Goal: Task Accomplishment & Management: Manage account settings

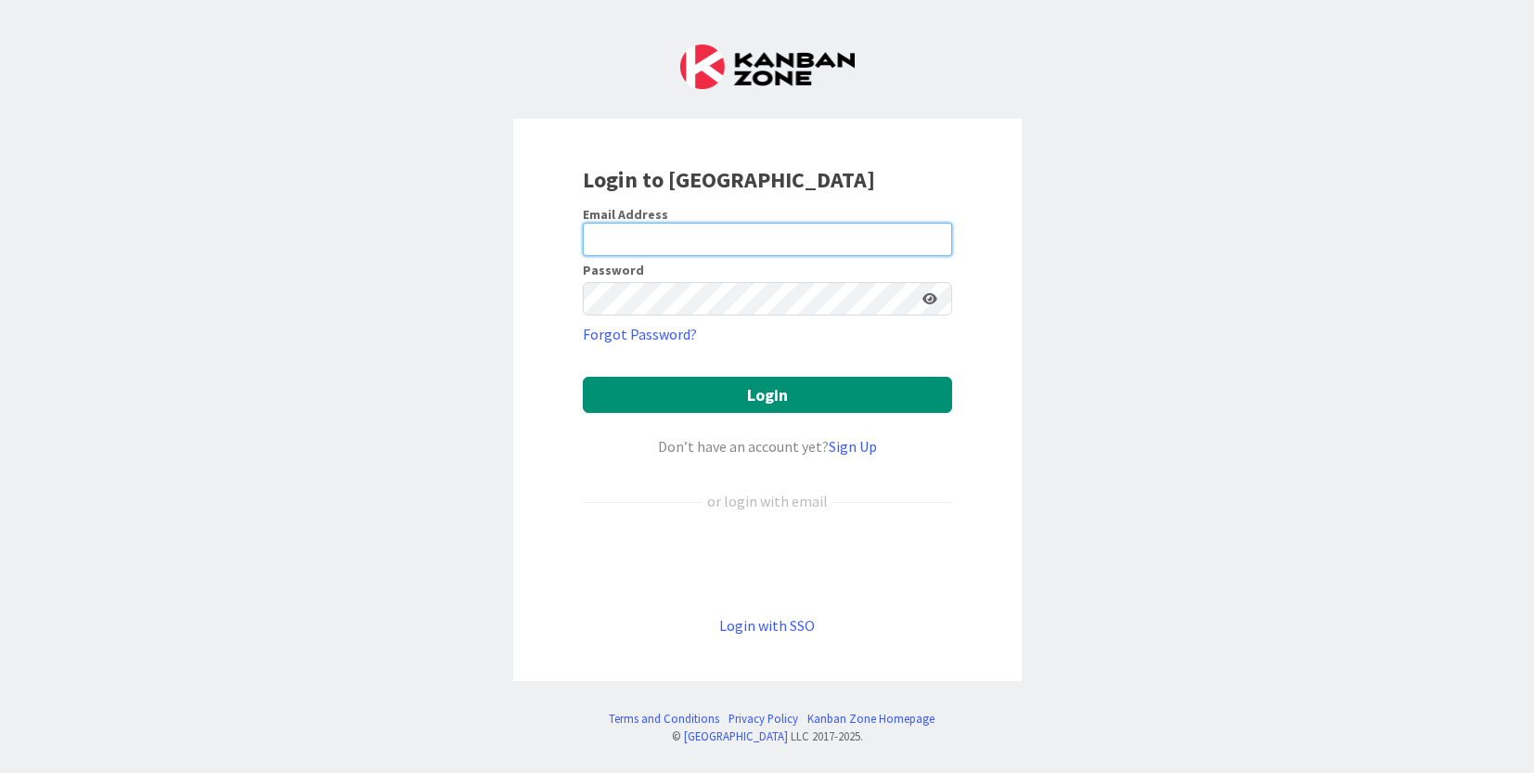
click at [757, 230] on input "email" at bounding box center [767, 239] width 369 height 33
drag, startPoint x: 1057, startPoint y: 230, endPoint x: 1008, endPoint y: 225, distance: 49.5
click at [1041, 227] on div "Login to [GEOGRAPHIC_DATA] Email Address Password Forgot Password? Login Don’t …" at bounding box center [767, 386] width 1534 height 773
click at [942, 225] on input "email" at bounding box center [767, 239] width 369 height 33
click at [0, 772] on com-1password-button at bounding box center [0, 773] width 0 height 0
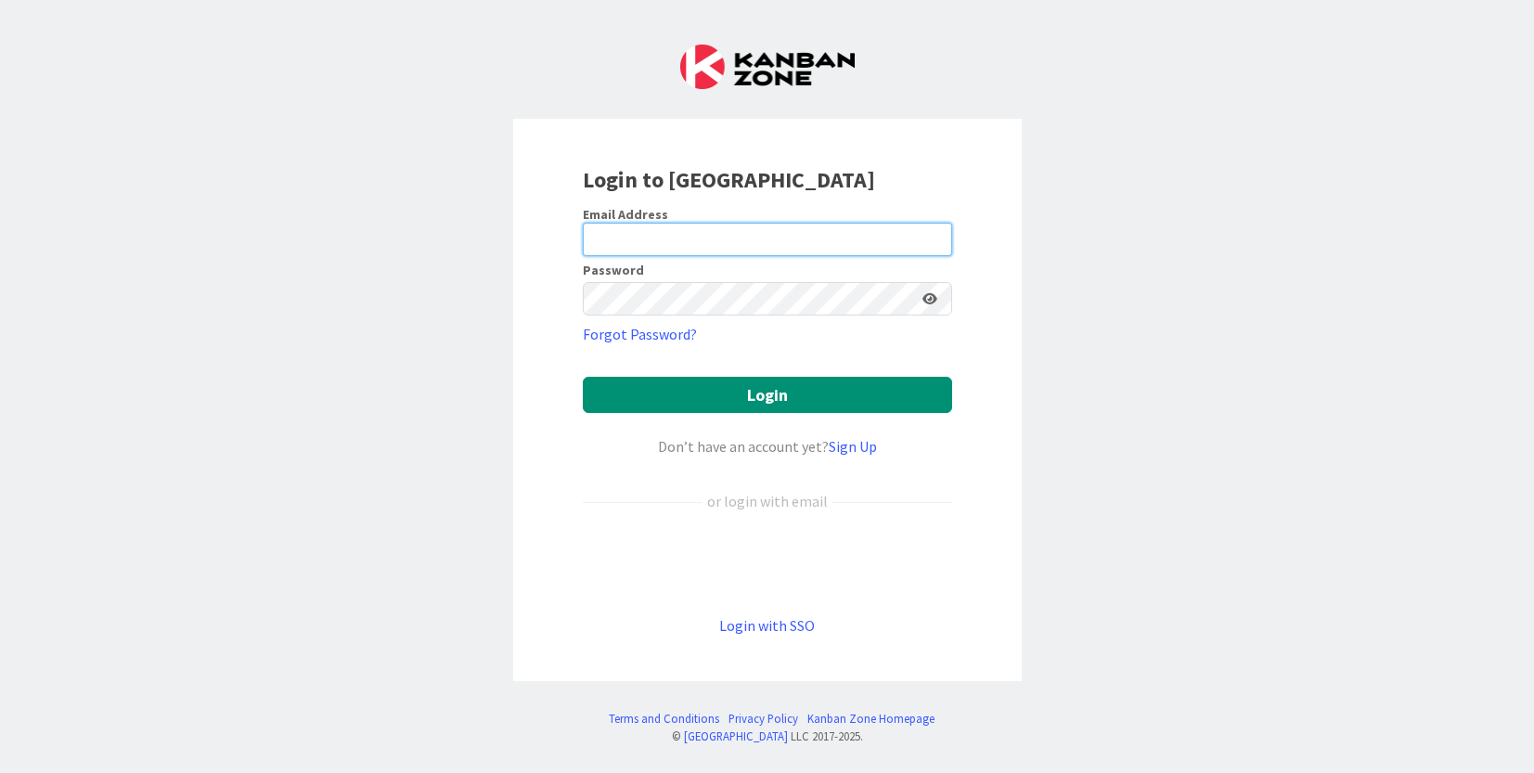
click at [0, 772] on com-1password-button at bounding box center [0, 773] width 0 height 0
drag, startPoint x: 1026, startPoint y: 237, endPoint x: 576, endPoint y: 342, distance: 462.3
click at [1026, 237] on div "Login to [GEOGRAPHIC_DATA] Email Address Password Forgot Password? Login Don’t …" at bounding box center [767, 386] width 1534 height 773
click at [728, 242] on input "email" at bounding box center [767, 239] width 369 height 33
click at [662, 335] on link "Forgot Password?" at bounding box center [640, 334] width 114 height 22
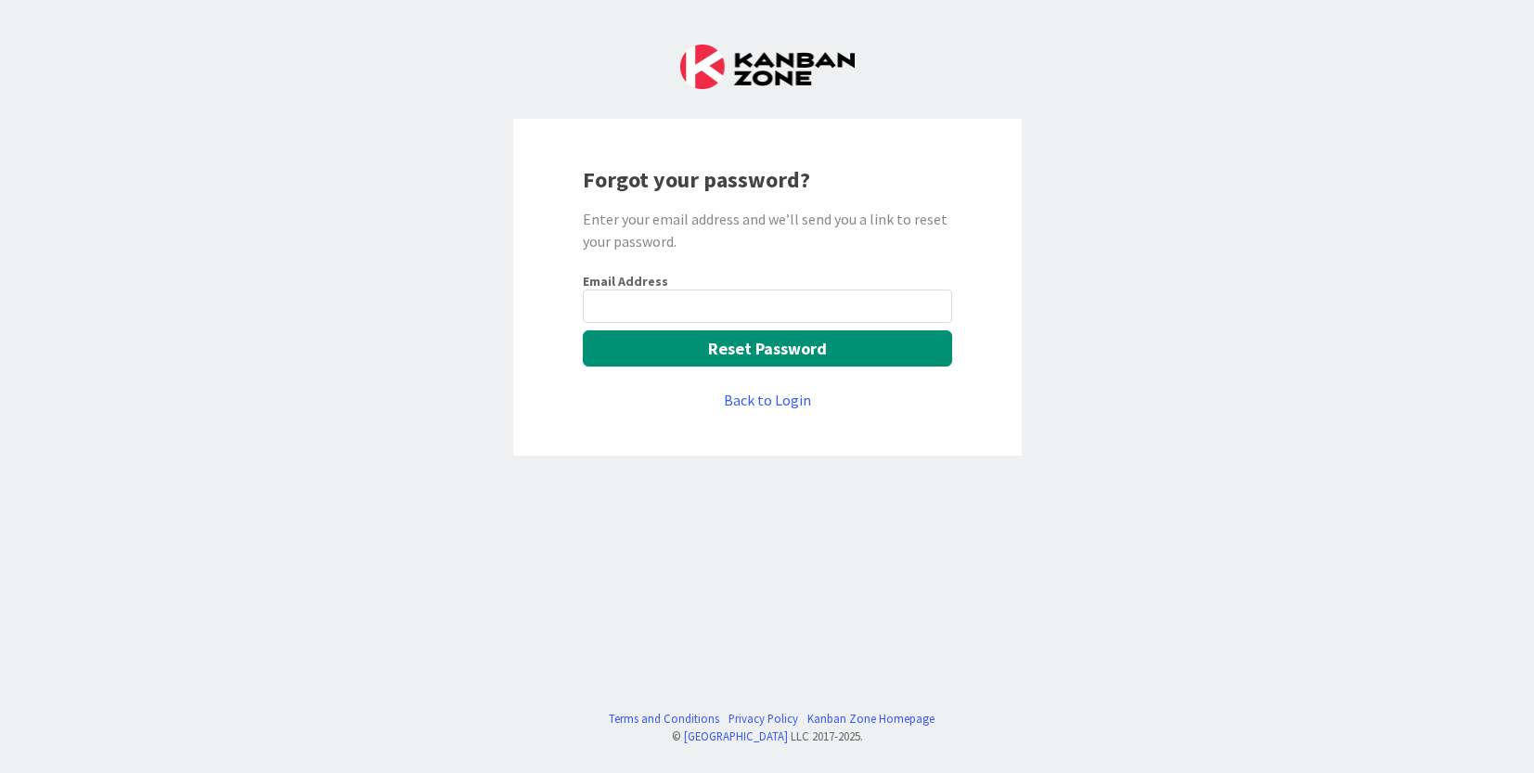
click at [688, 303] on input "email" at bounding box center [767, 306] width 369 height 33
type input "[PERSON_NAME][EMAIL_ADDRESS][DOMAIN_NAME]"
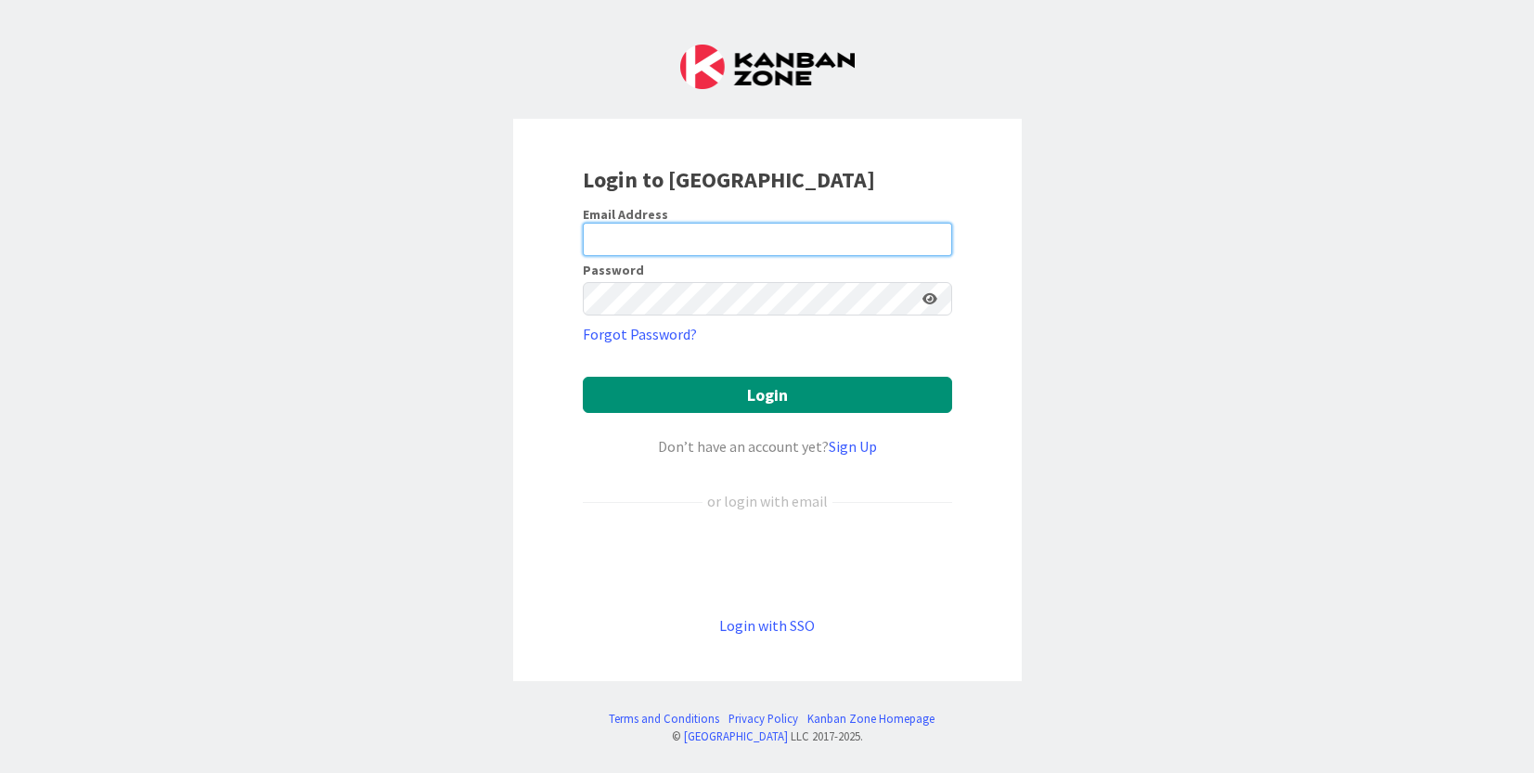
click at [705, 241] on input "email" at bounding box center [767, 239] width 369 height 33
type input "[PERSON_NAME][EMAIL_ADDRESS][DOMAIN_NAME]"
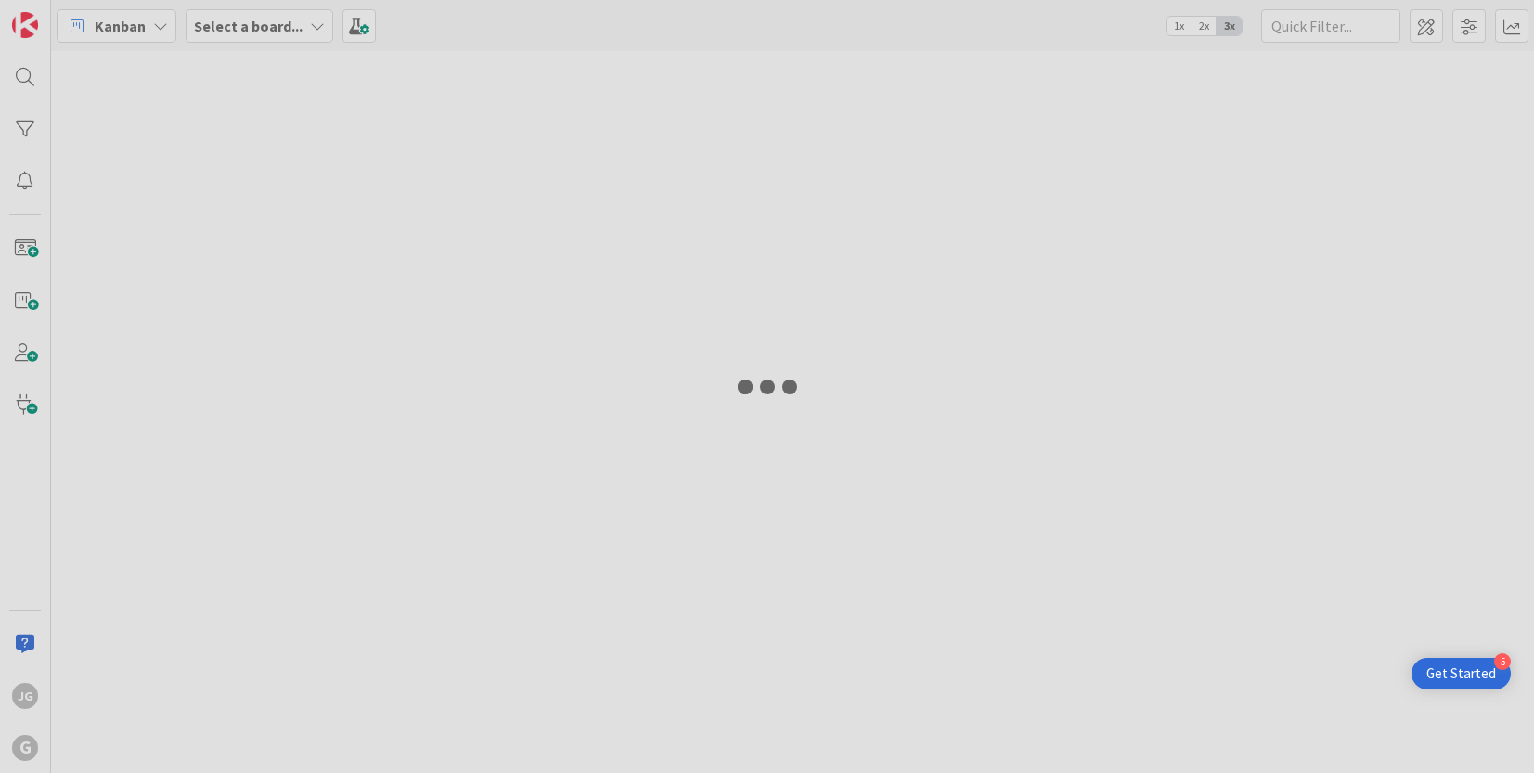
click at [776, 399] on div at bounding box center [792, 412] width 1483 height 722
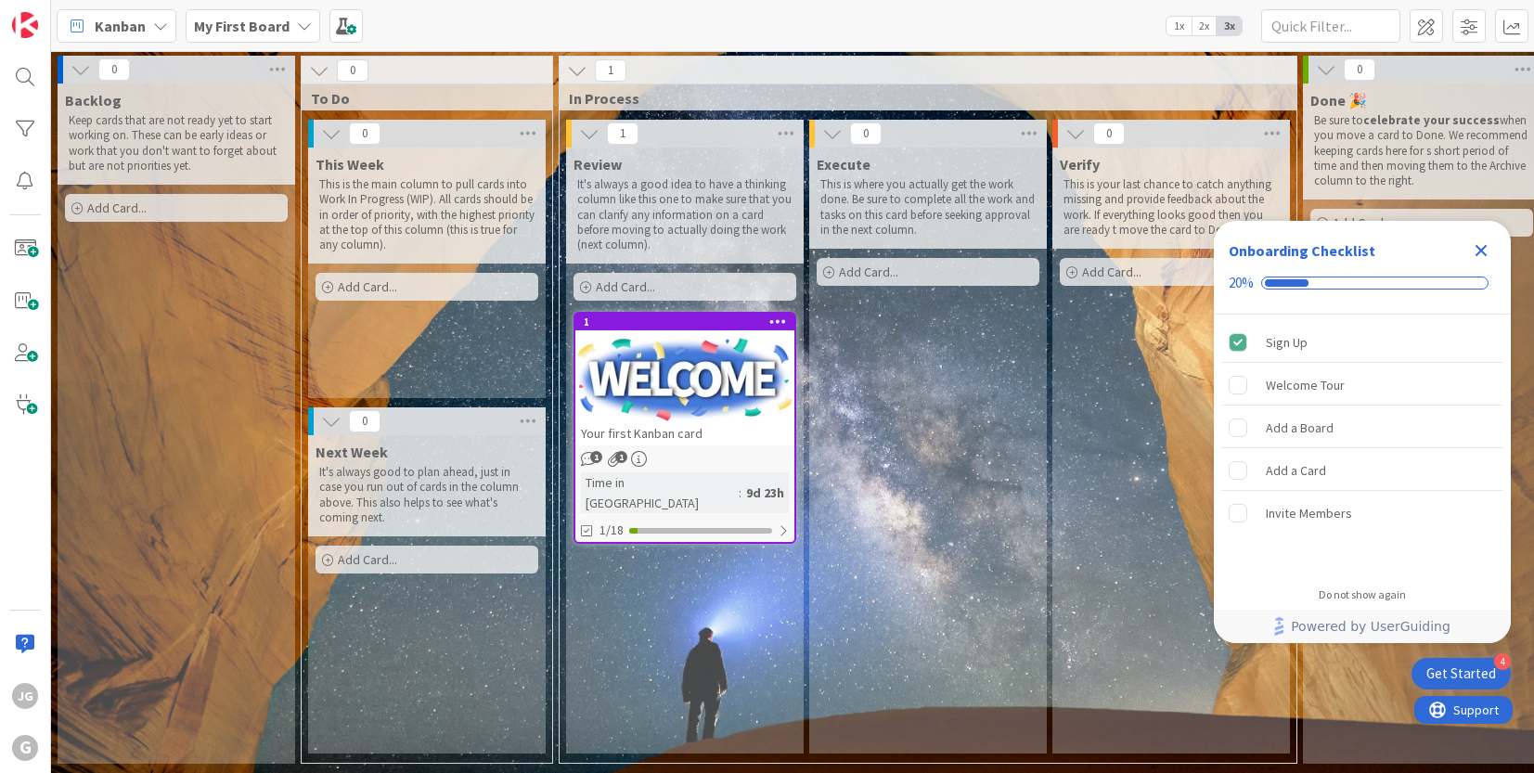
drag, startPoint x: 1479, startPoint y: 250, endPoint x: 1496, endPoint y: 251, distance: 16.7
click at [1479, 250] on icon "Close Checklist" at bounding box center [1481, 251] width 12 height 12
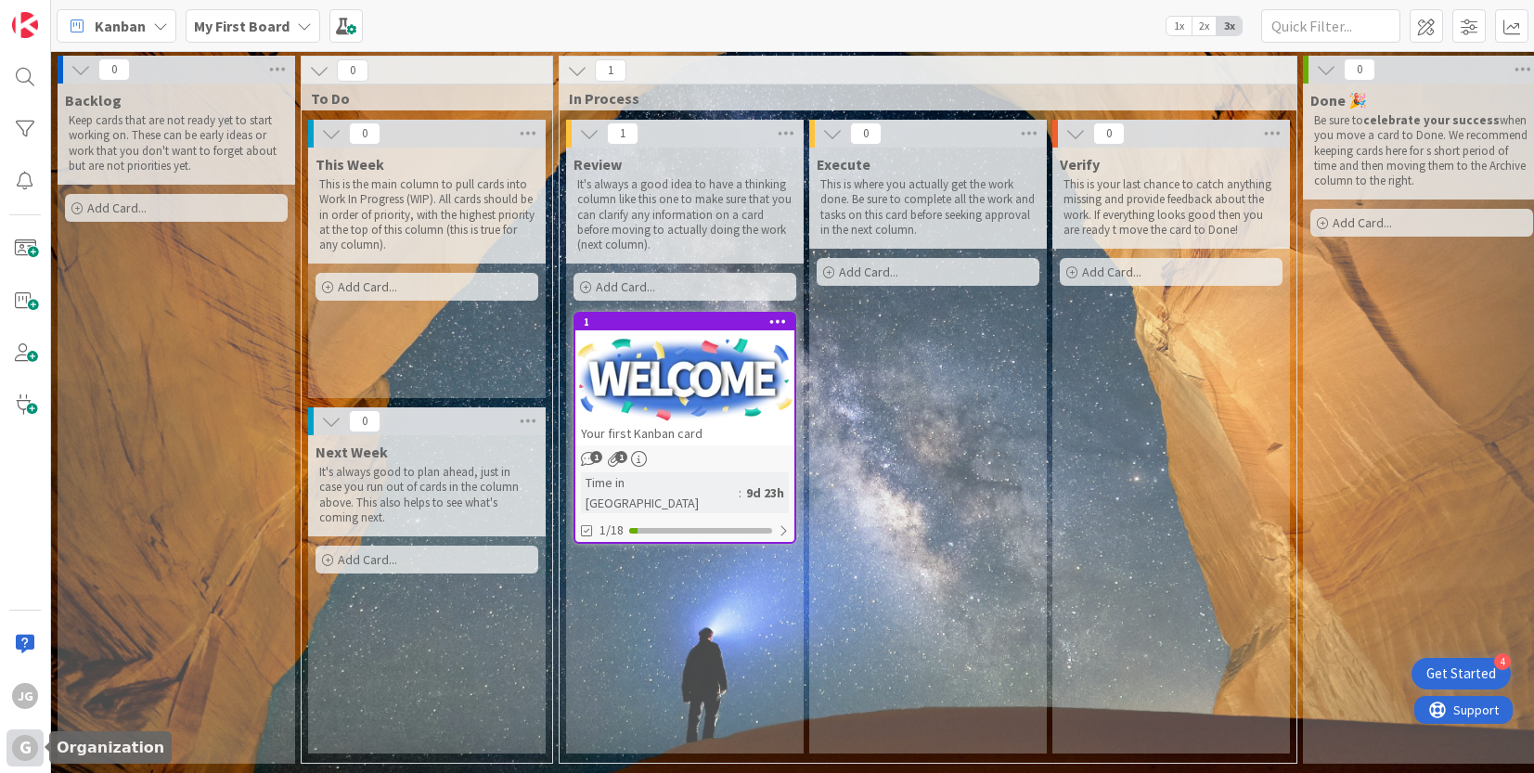
click at [29, 755] on div "G" at bounding box center [25, 748] width 26 height 26
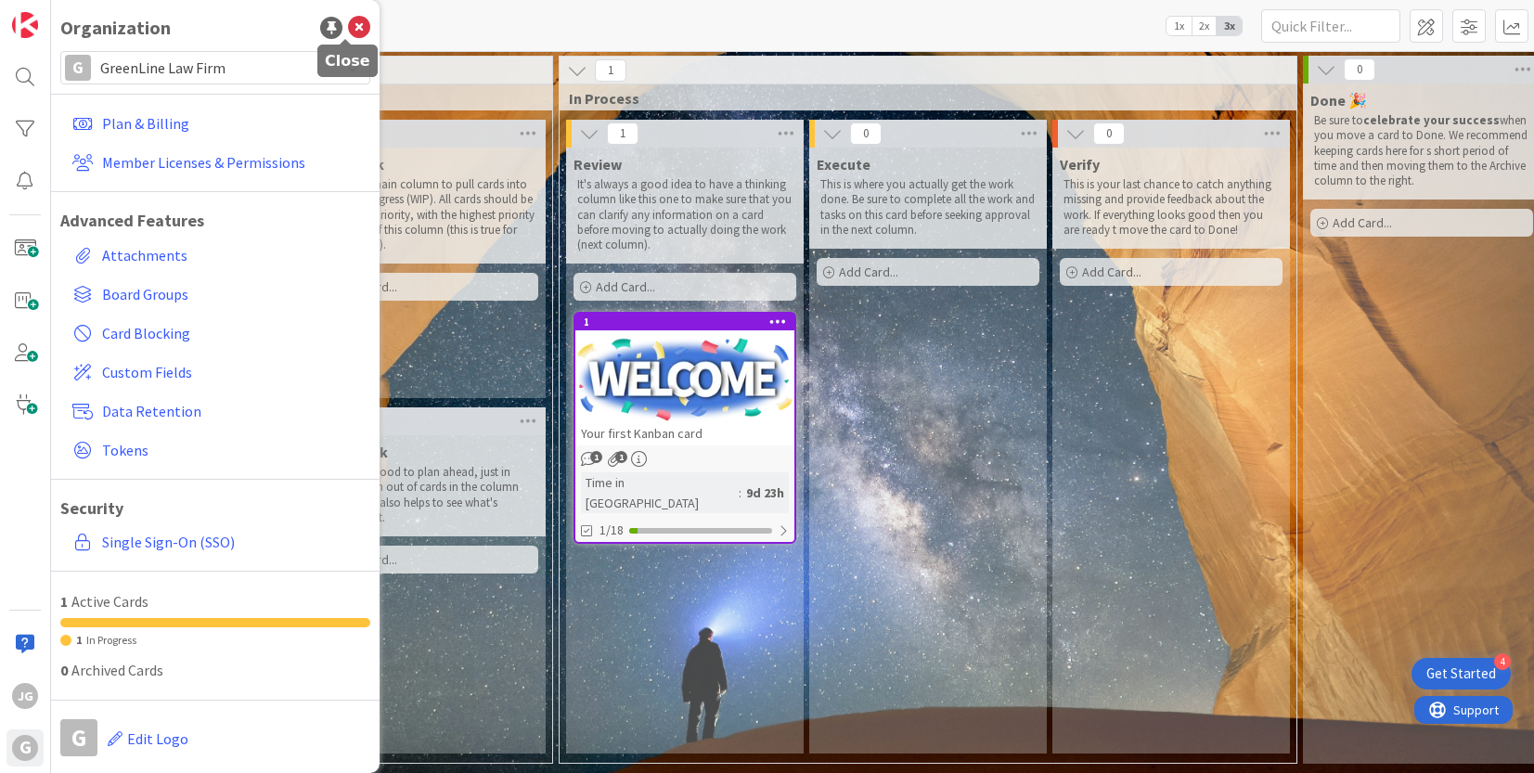
click at [351, 17] on icon at bounding box center [359, 28] width 22 height 22
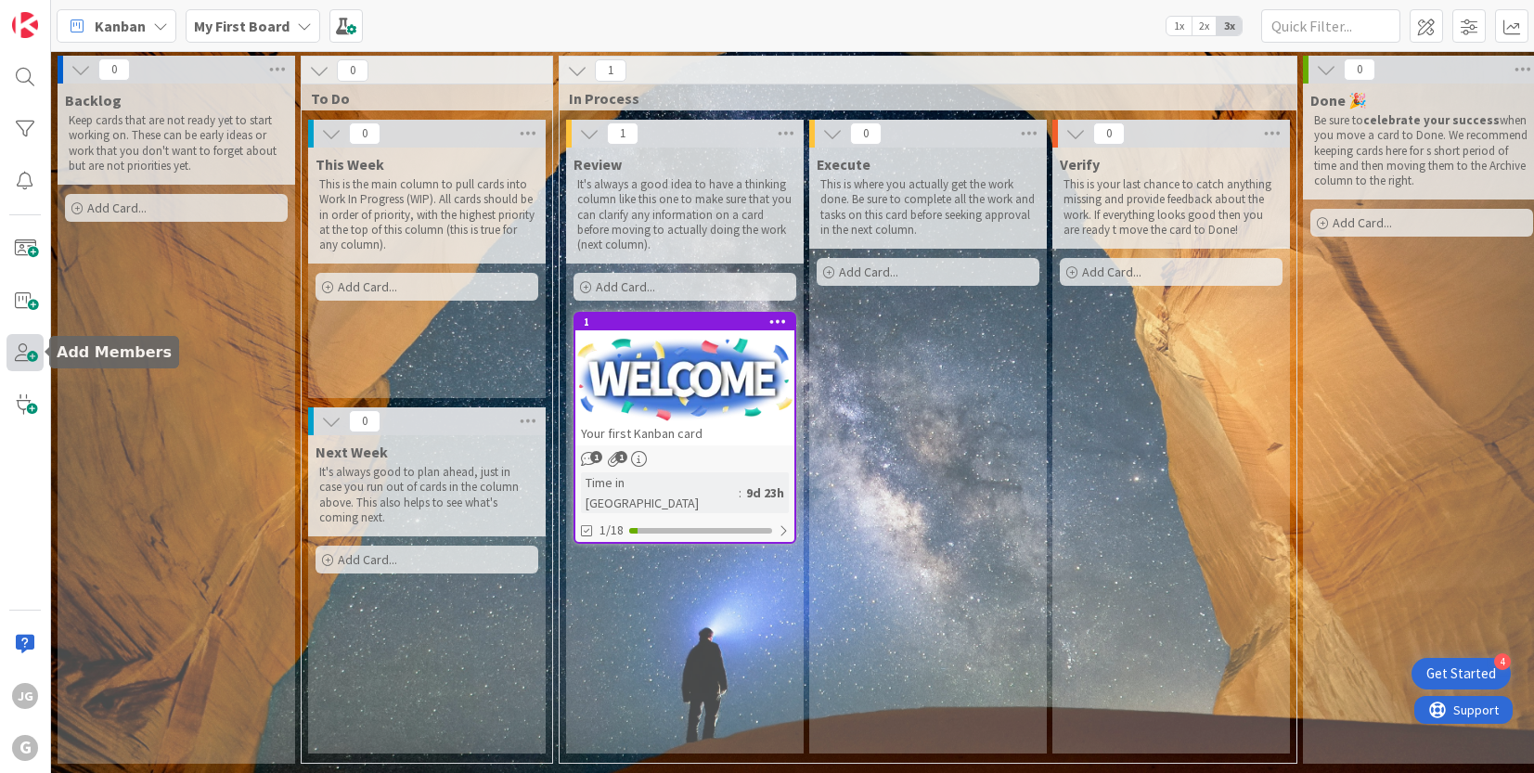
click at [29, 346] on span at bounding box center [24, 352] width 37 height 37
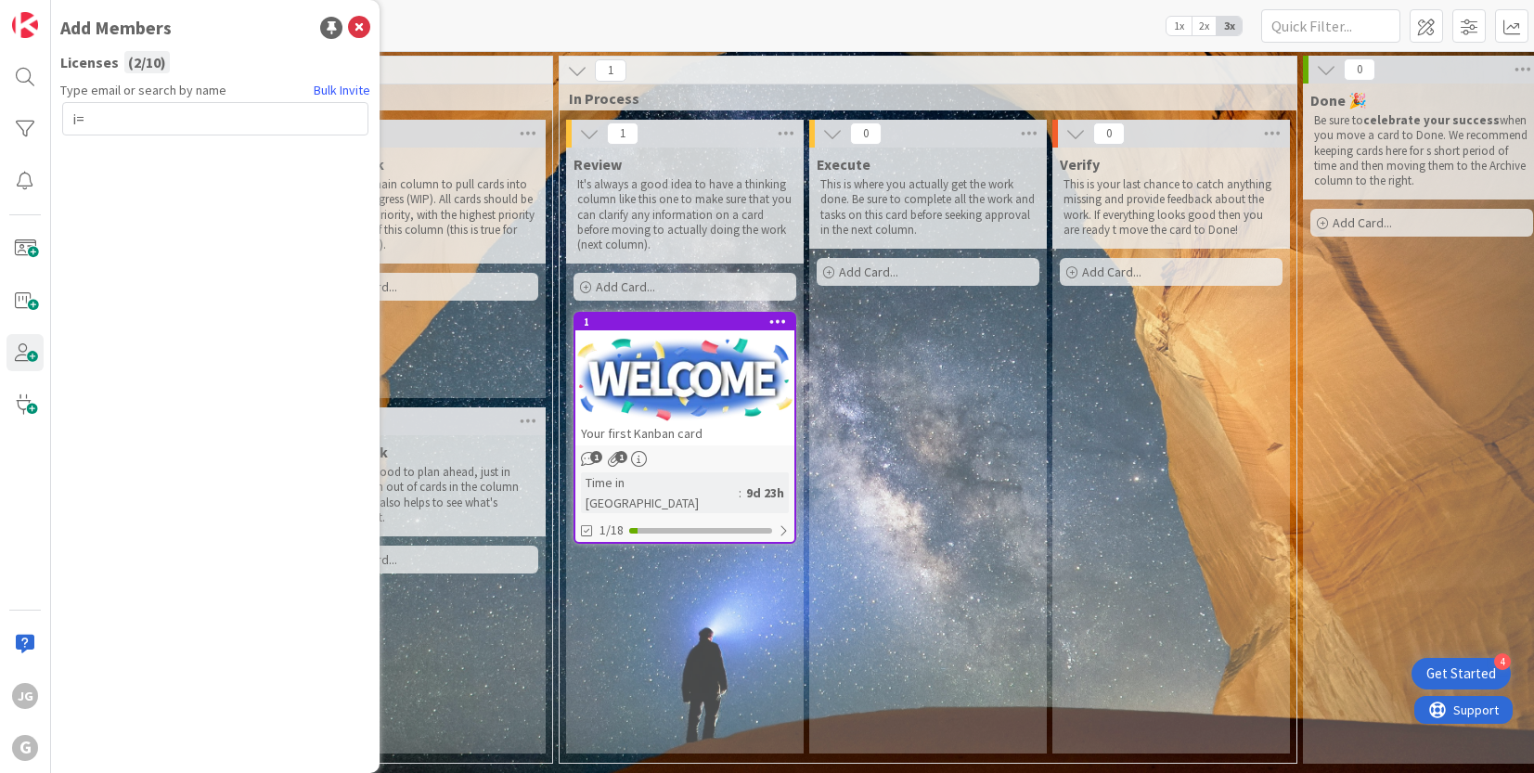
type input "i"
click at [200, 120] on input "dimitri@greenlinelegal.org" at bounding box center [215, 118] width 306 height 33
drag, startPoint x: 214, startPoint y: 120, endPoint x: 243, endPoint y: 200, distance: 85.7
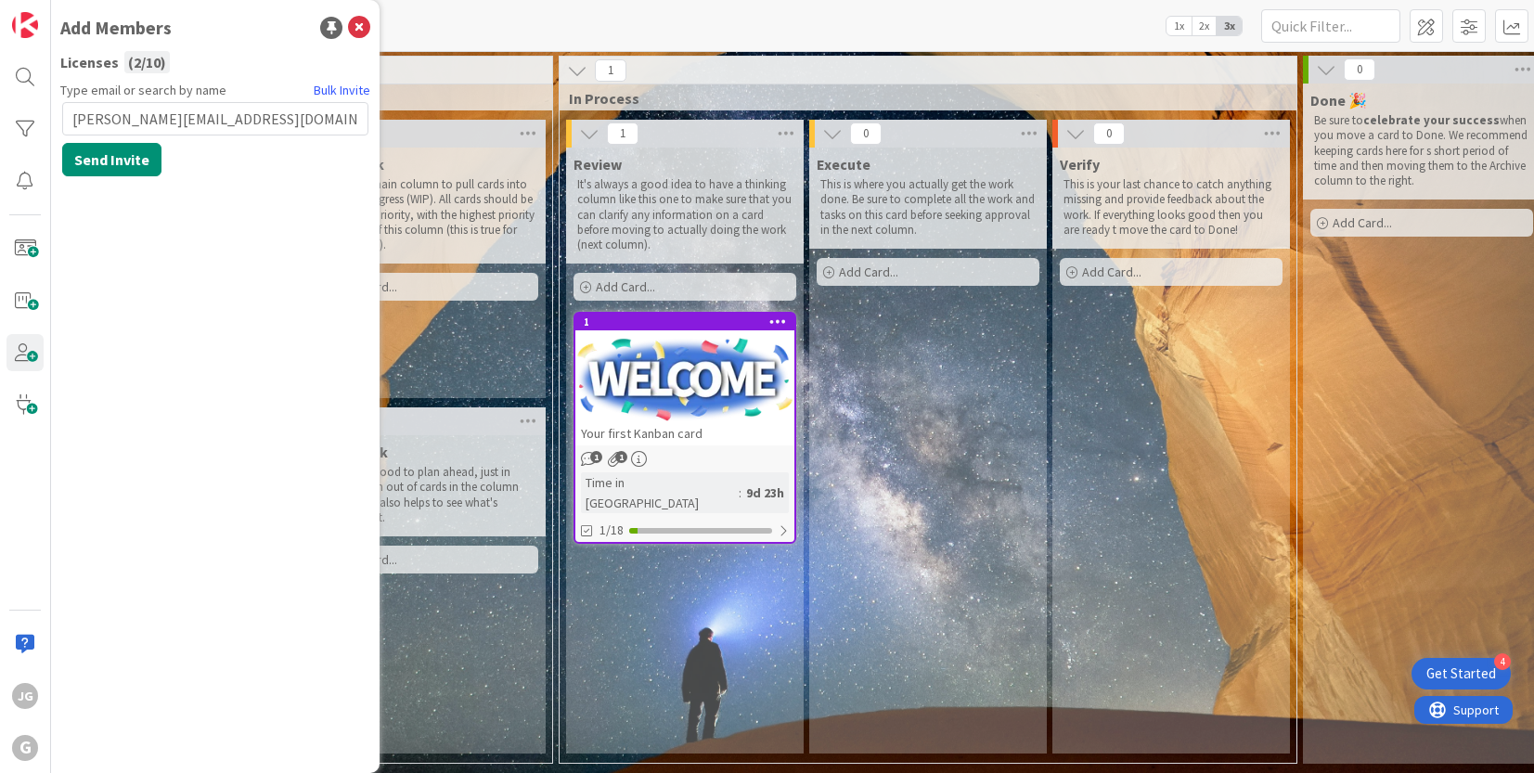
click at [214, 122] on input "dimitri@greenlinelegal.org" at bounding box center [215, 118] width 306 height 33
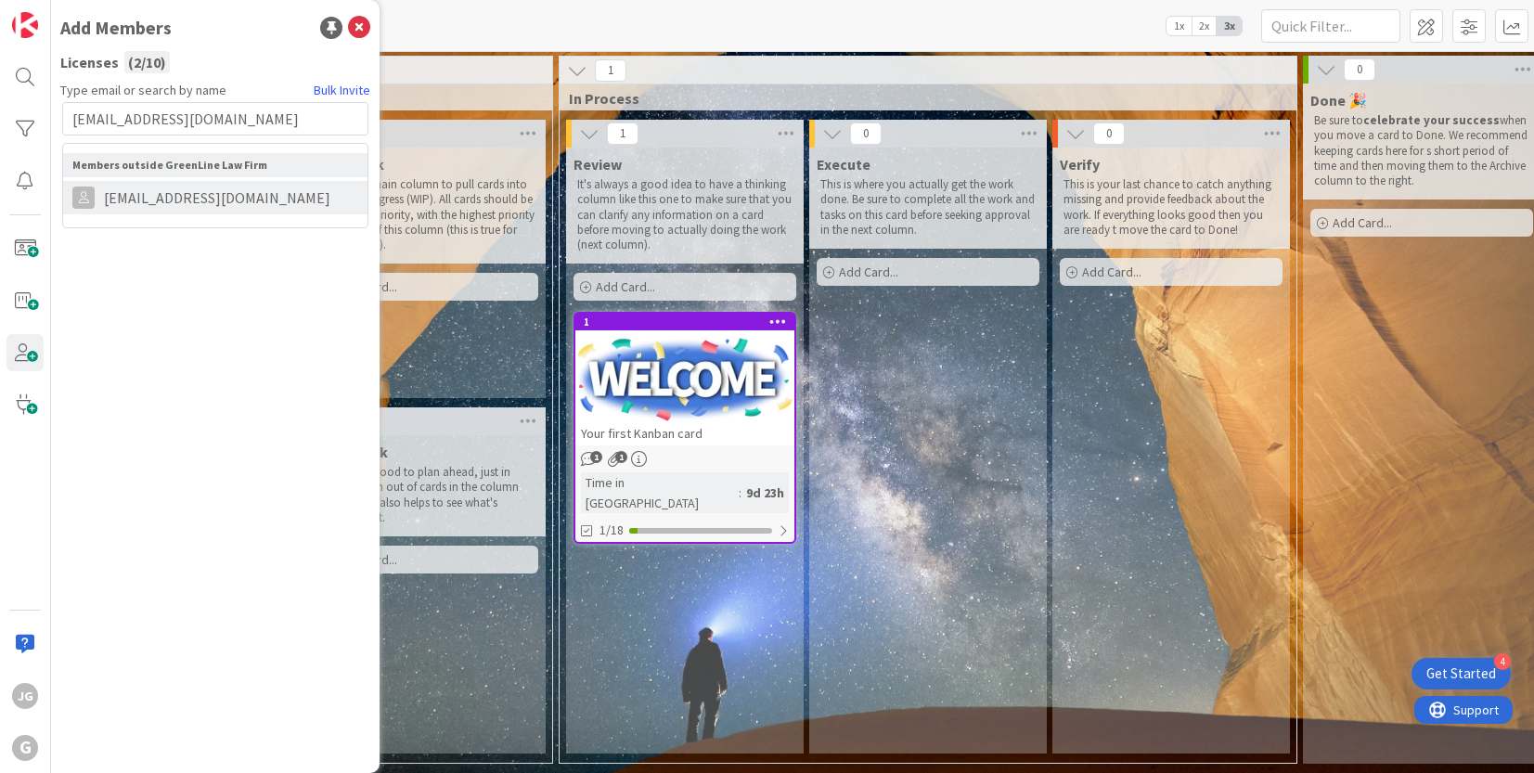
type input "dimitri@greenlinesystems.org"
click at [261, 203] on span "dimitri@greenlinesystems.org" at bounding box center [217, 198] width 245 height 22
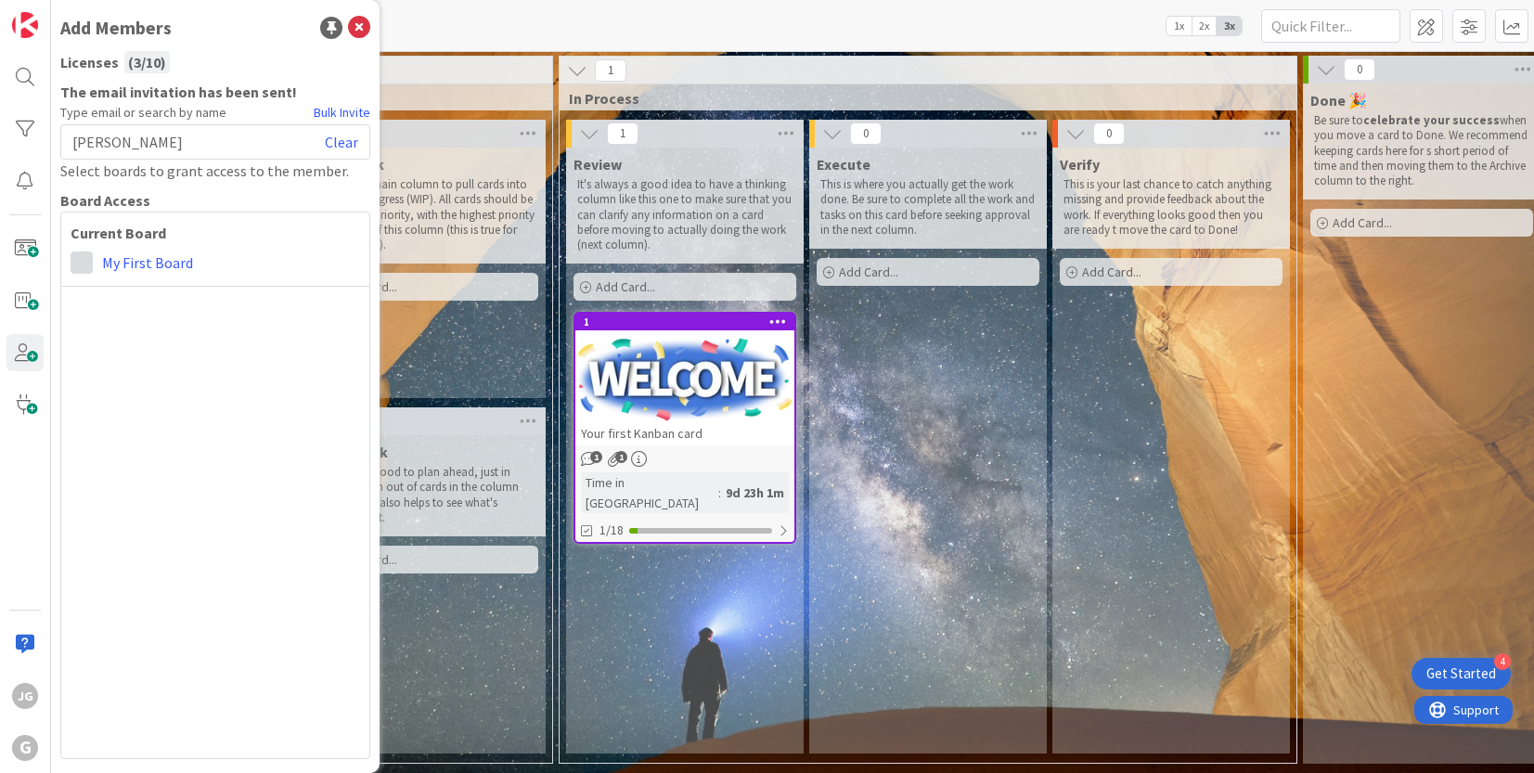
click at [85, 264] on span at bounding box center [82, 262] width 22 height 22
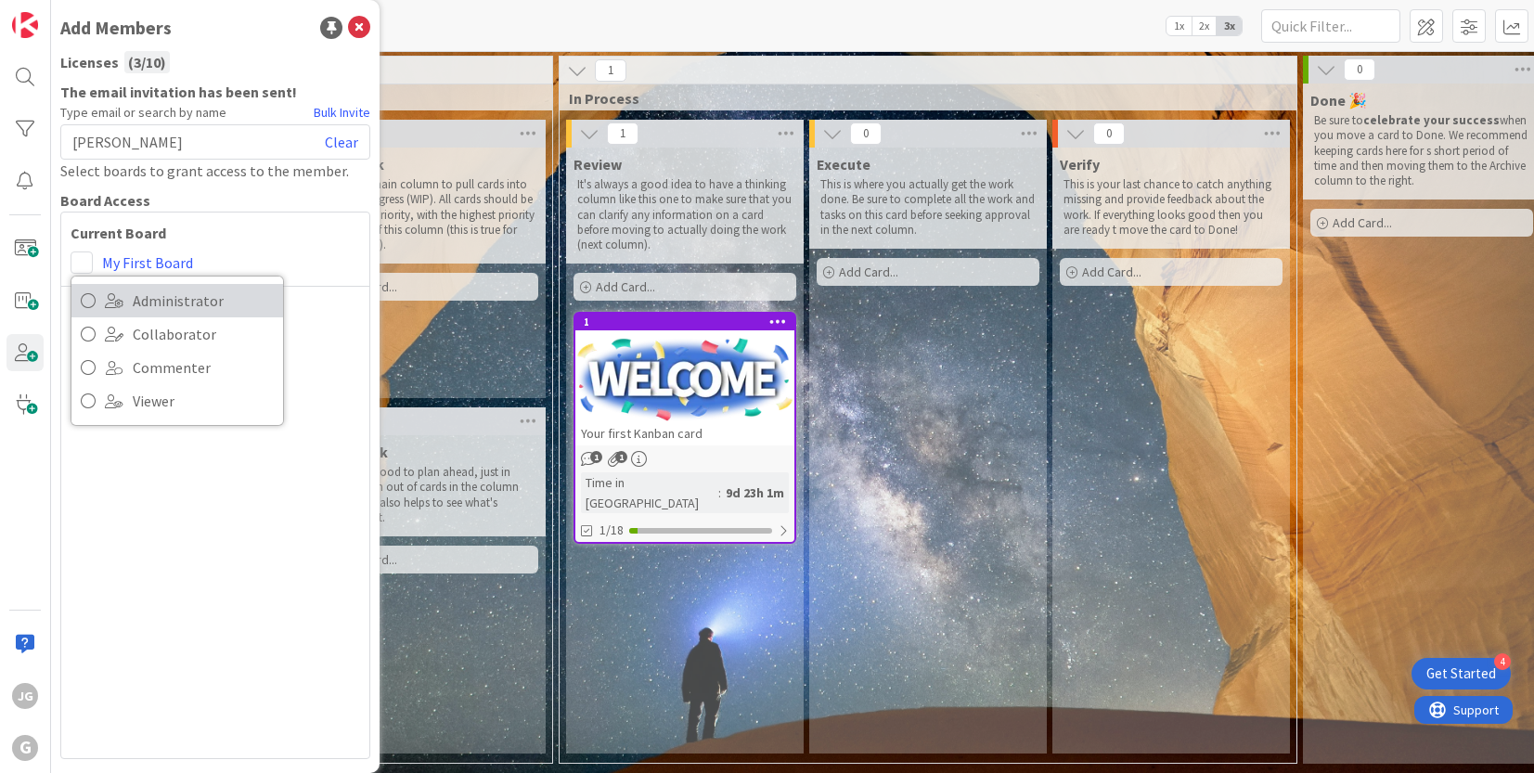
click at [188, 305] on span "Administrator" at bounding box center [203, 301] width 141 height 28
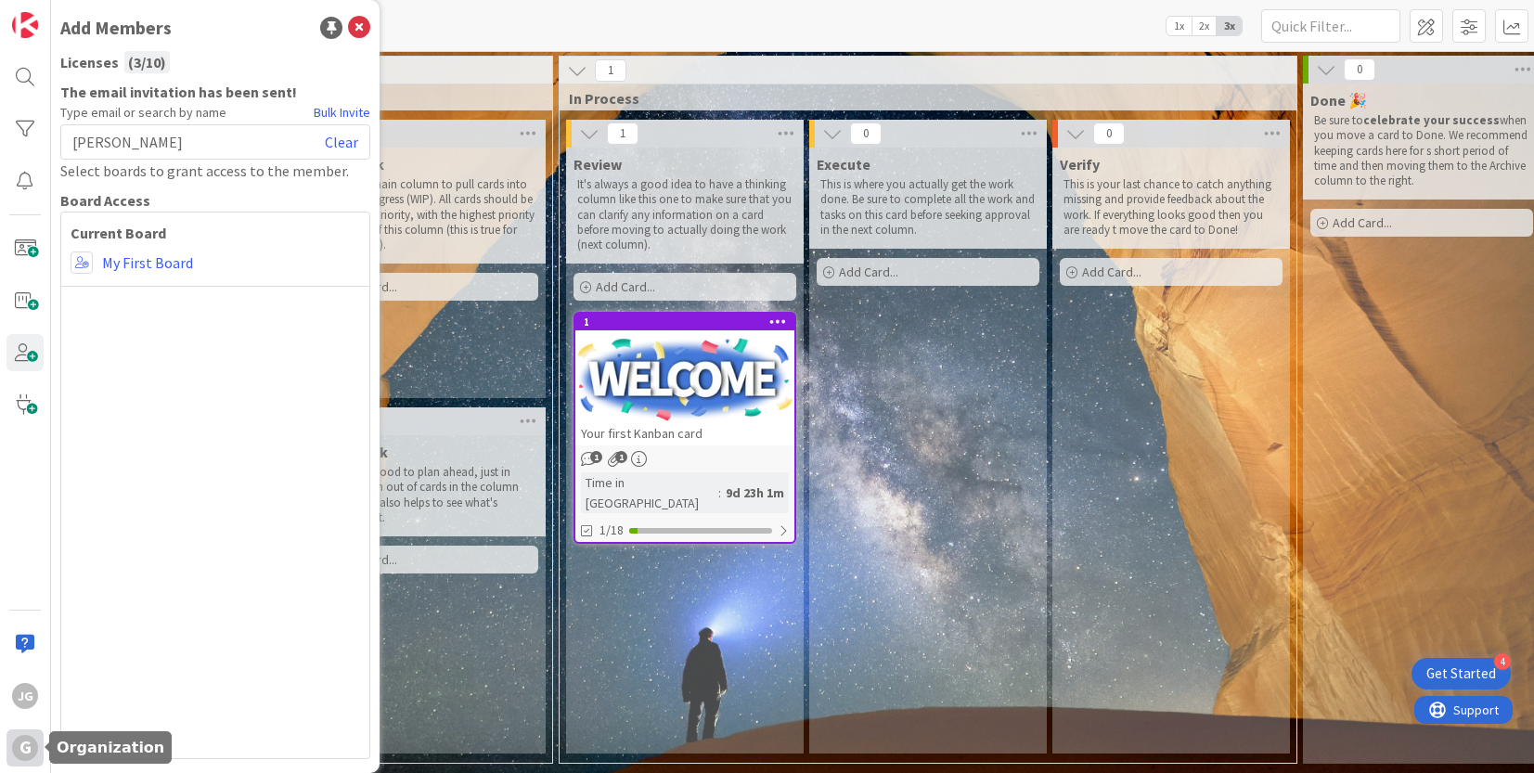
drag, startPoint x: 16, startPoint y: 745, endPoint x: 25, endPoint y: 749, distance: 10.0
click at [17, 745] on div "G" at bounding box center [25, 748] width 26 height 26
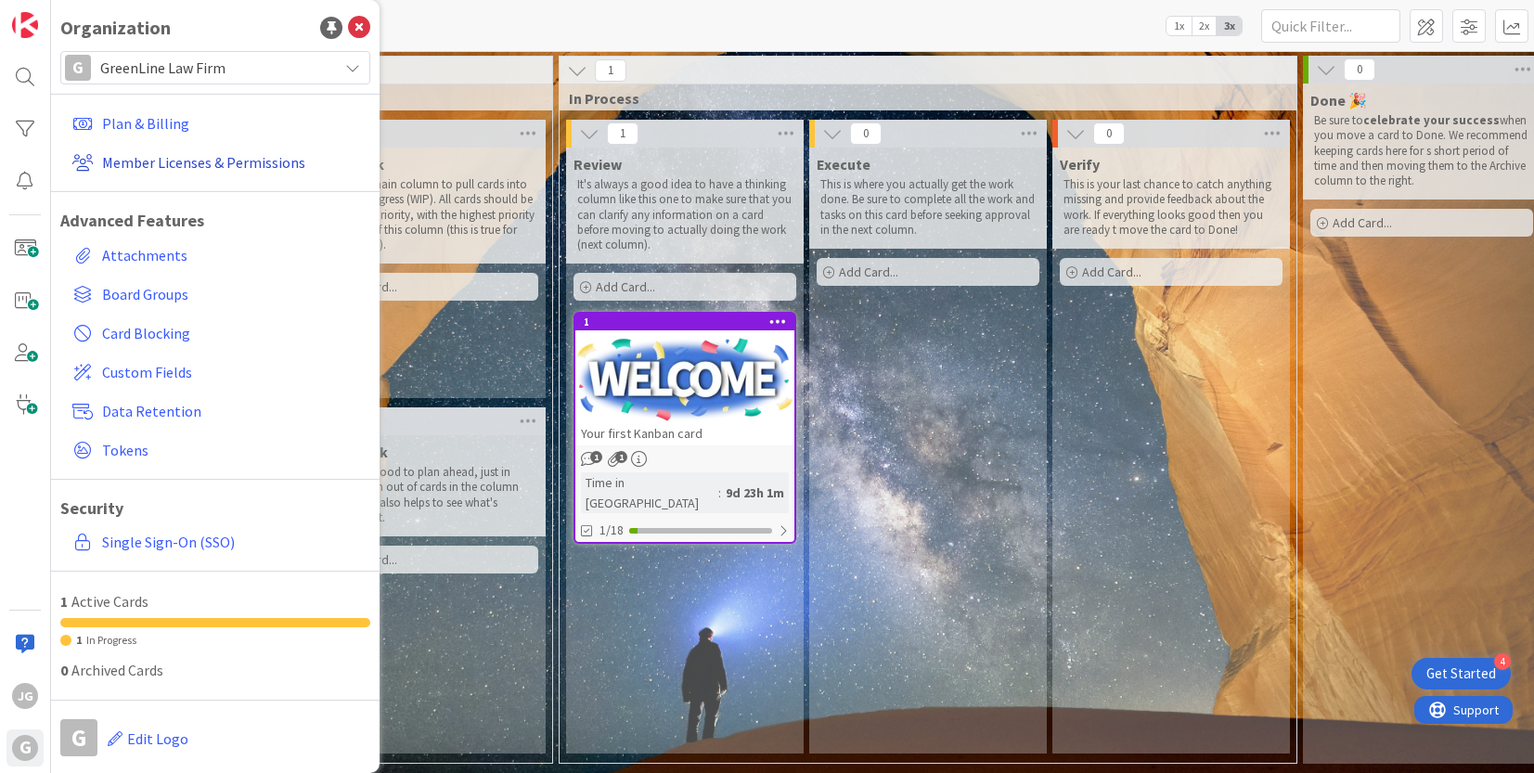
click at [177, 154] on link "Member Licenses & Permissions" at bounding box center [217, 162] width 305 height 33
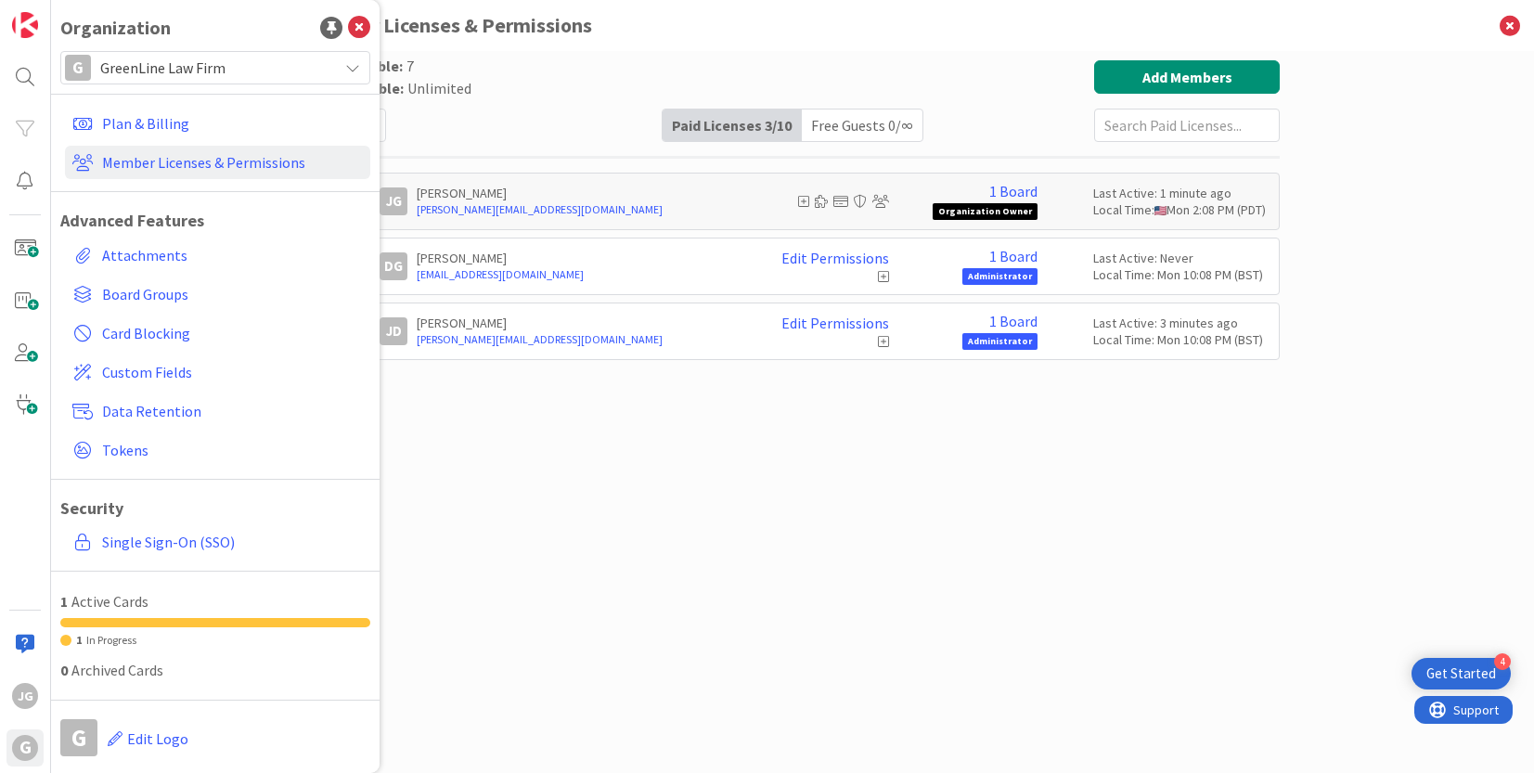
drag, startPoint x: 815, startPoint y: 446, endPoint x: 876, endPoint y: 359, distance: 106.6
click at [832, 418] on div "Paid Available: 7 Free Available: Unlimited Name Paid Licenses 3 / 10 Free Gues…" at bounding box center [792, 393] width 974 height 666
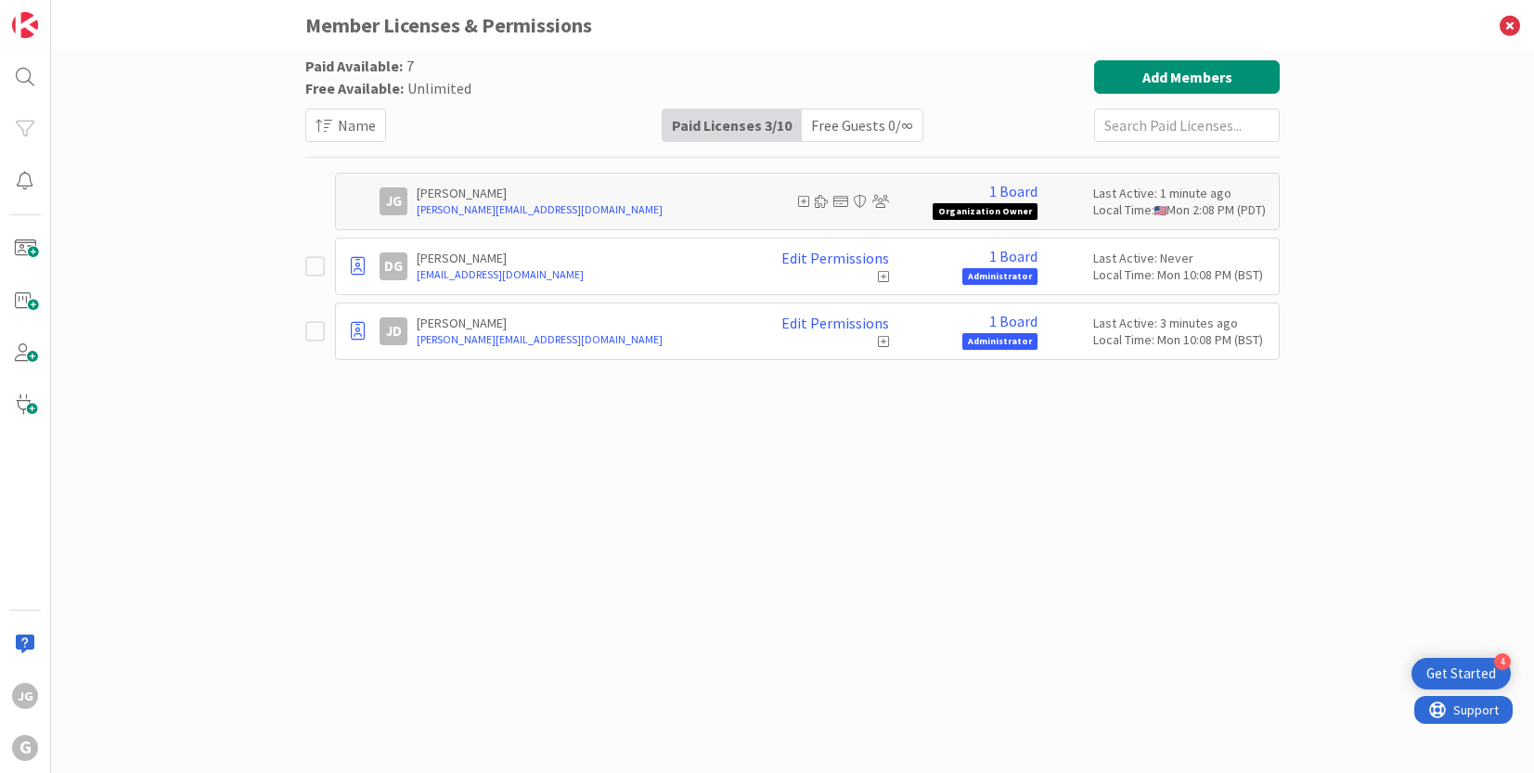
click at [884, 278] on icon at bounding box center [883, 276] width 11 height 13
click at [885, 275] on icon at bounding box center [883, 276] width 11 height 13
click at [877, 261] on link "Edit Permissions" at bounding box center [835, 258] width 108 height 17
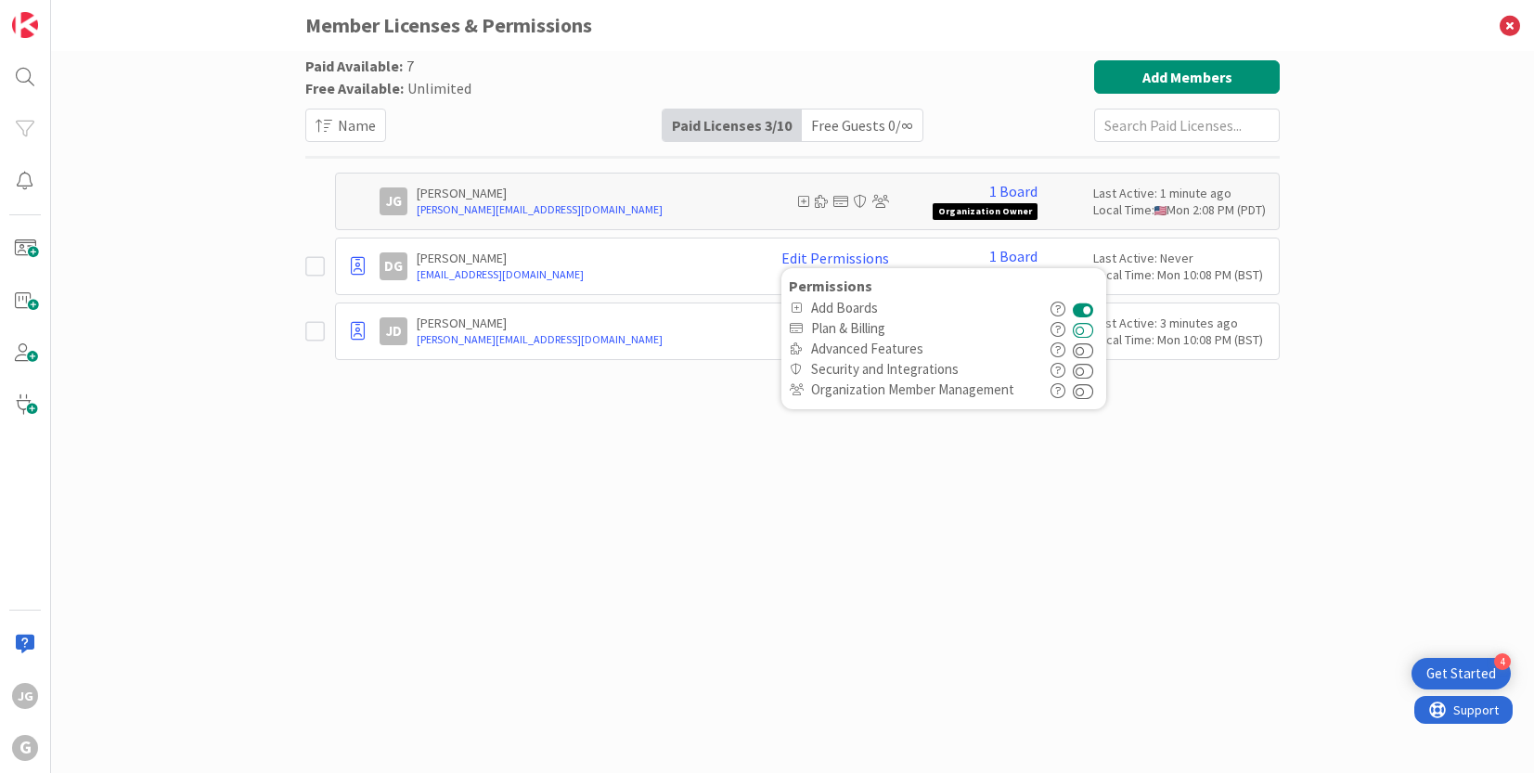
click at [1091, 331] on button at bounding box center [1083, 328] width 21 height 20
click at [1090, 345] on button at bounding box center [1083, 349] width 21 height 20
drag, startPoint x: 1088, startPoint y: 367, endPoint x: 1087, endPoint y: 382, distance: 14.9
click at [1089, 368] on button at bounding box center [1083, 369] width 21 height 20
drag, startPoint x: 1087, startPoint y: 391, endPoint x: 1100, endPoint y: 398, distance: 15.0
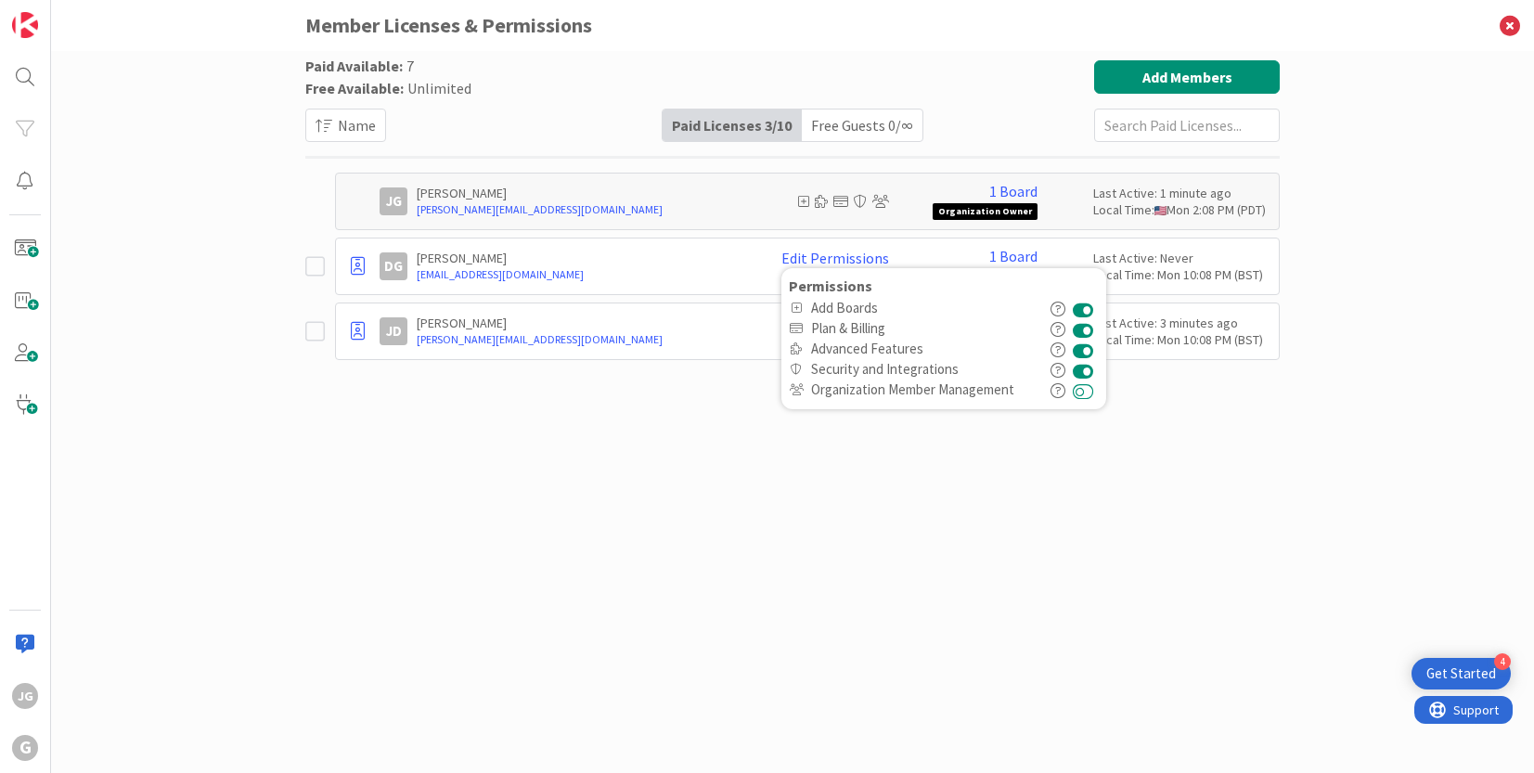
click at [1087, 391] on button at bounding box center [1083, 390] width 21 height 20
click at [1246, 550] on div "Paid Available: 7 Free Available: Unlimited Name Paid Licenses 3 / 10 Free Gues…" at bounding box center [792, 393] width 974 height 666
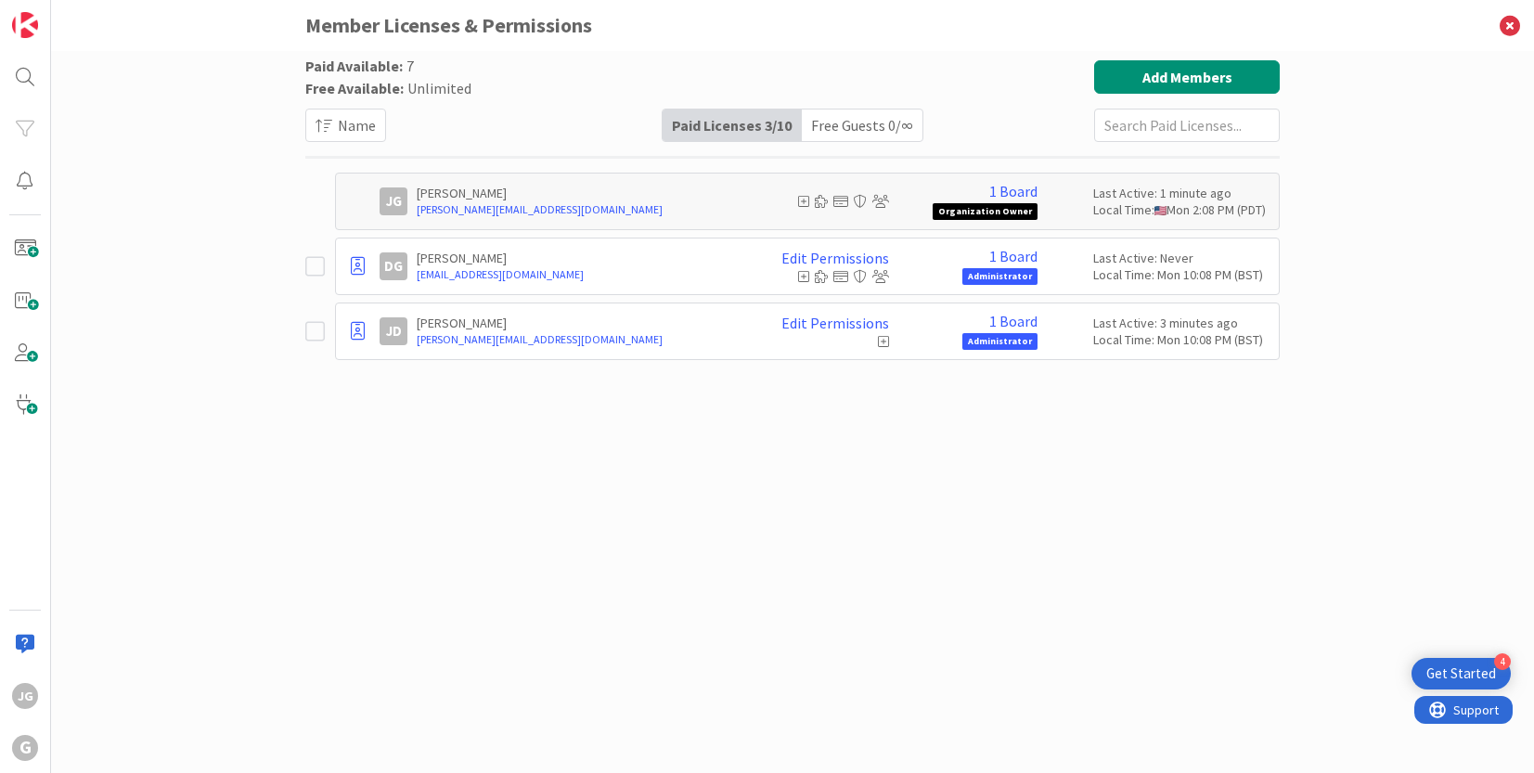
click at [883, 338] on icon at bounding box center [883, 341] width 11 height 13
click at [886, 338] on icon at bounding box center [883, 341] width 11 height 13
click at [882, 341] on icon at bounding box center [883, 341] width 11 height 13
click at [873, 327] on link "Edit Permissions" at bounding box center [835, 323] width 108 height 17
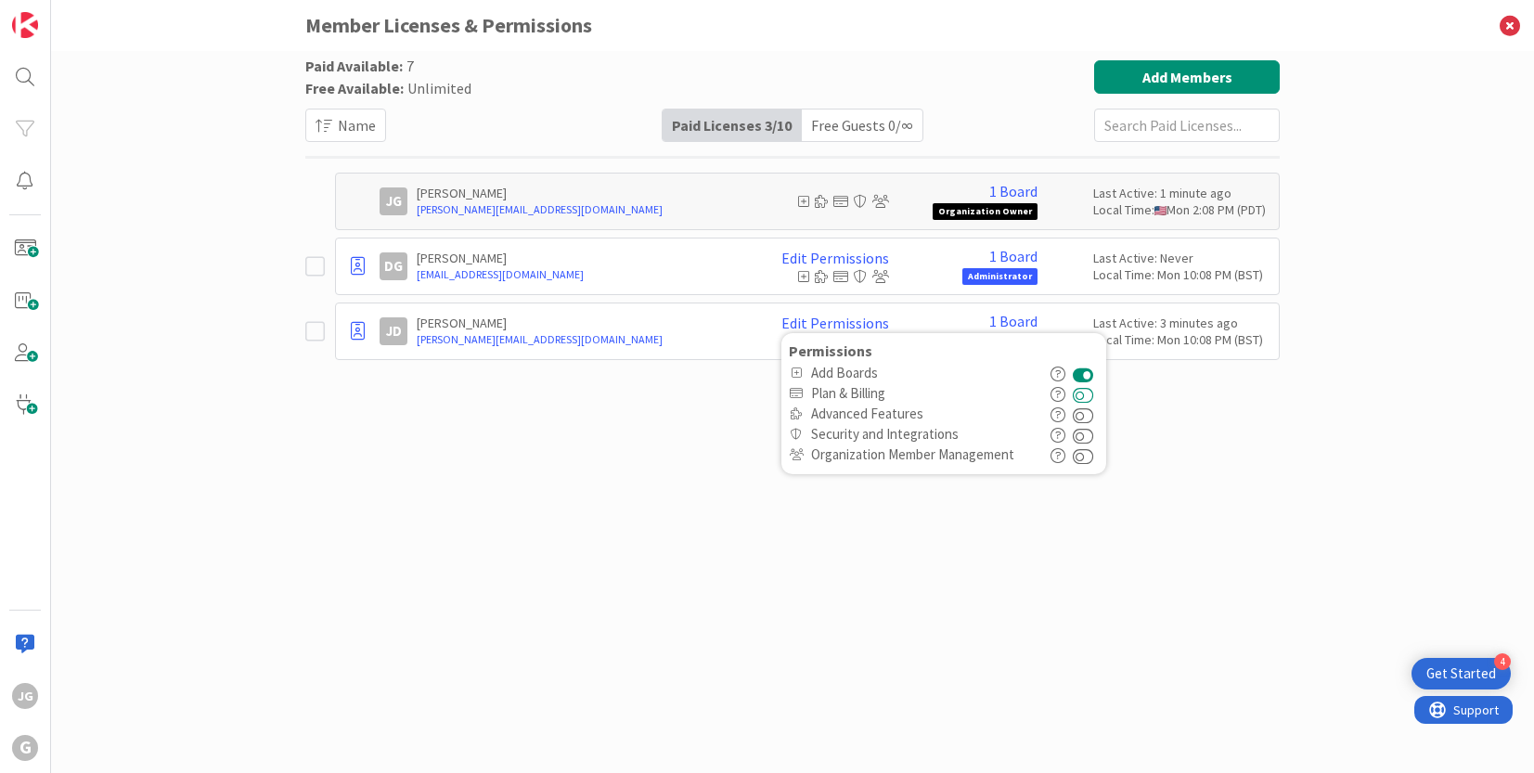
click at [1088, 395] on button at bounding box center [1083, 393] width 21 height 20
drag, startPoint x: 1088, startPoint y: 413, endPoint x: 1092, endPoint y: 434, distance: 21.7
click at [1088, 413] on button at bounding box center [1083, 414] width 21 height 20
click at [1092, 437] on button at bounding box center [1083, 434] width 21 height 20
drag, startPoint x: 1091, startPoint y: 454, endPoint x: 1134, endPoint y: 473, distance: 46.9
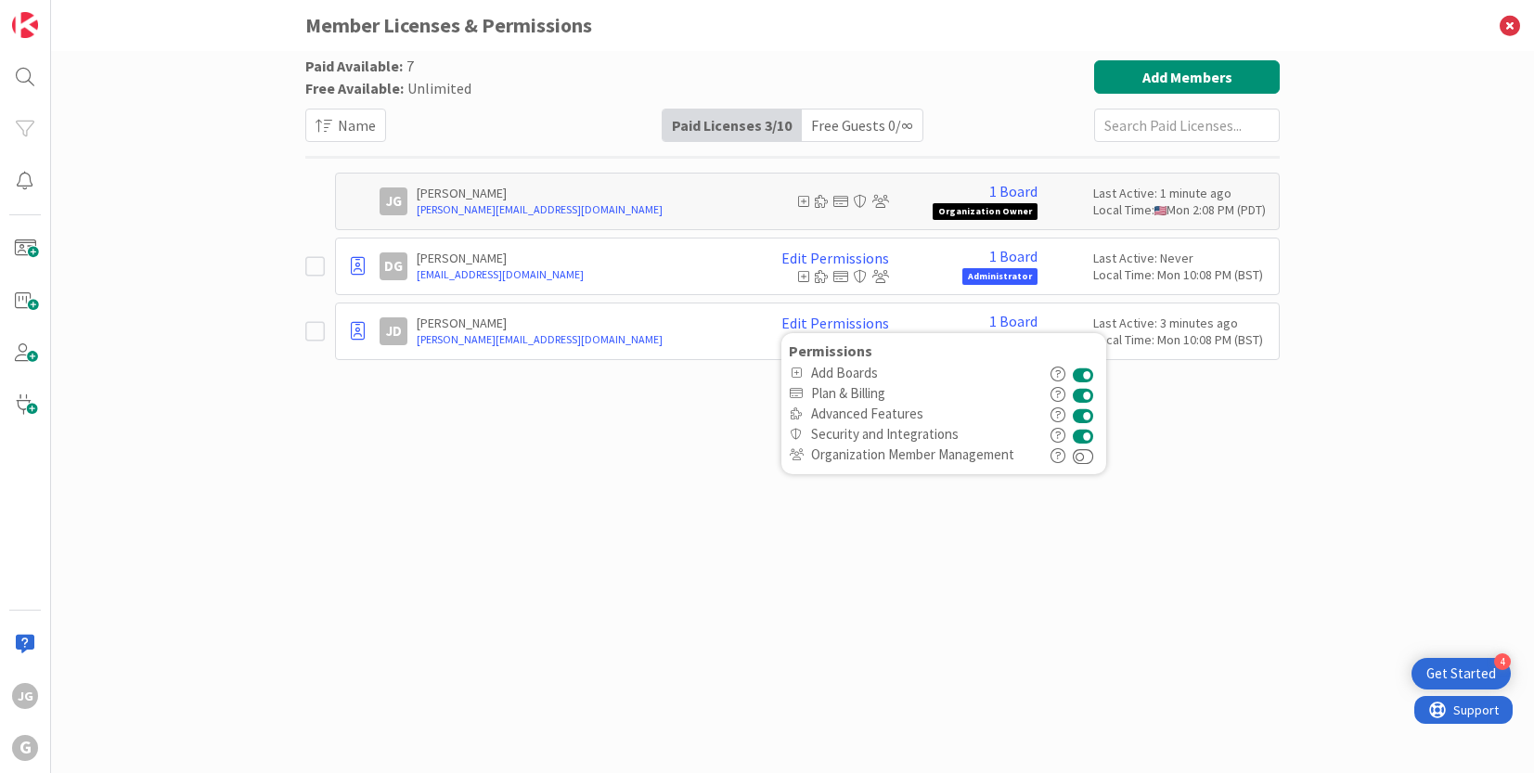
click at [1094, 457] on button at bounding box center [1083, 454] width 21 height 20
drag, startPoint x: 1199, startPoint y: 490, endPoint x: 1210, endPoint y: 493, distance: 11.5
click at [1208, 490] on div "Paid Available: 7 Free Available: Unlimited Name Paid Licenses 3 / 10 Free Gues…" at bounding box center [792, 393] width 974 height 666
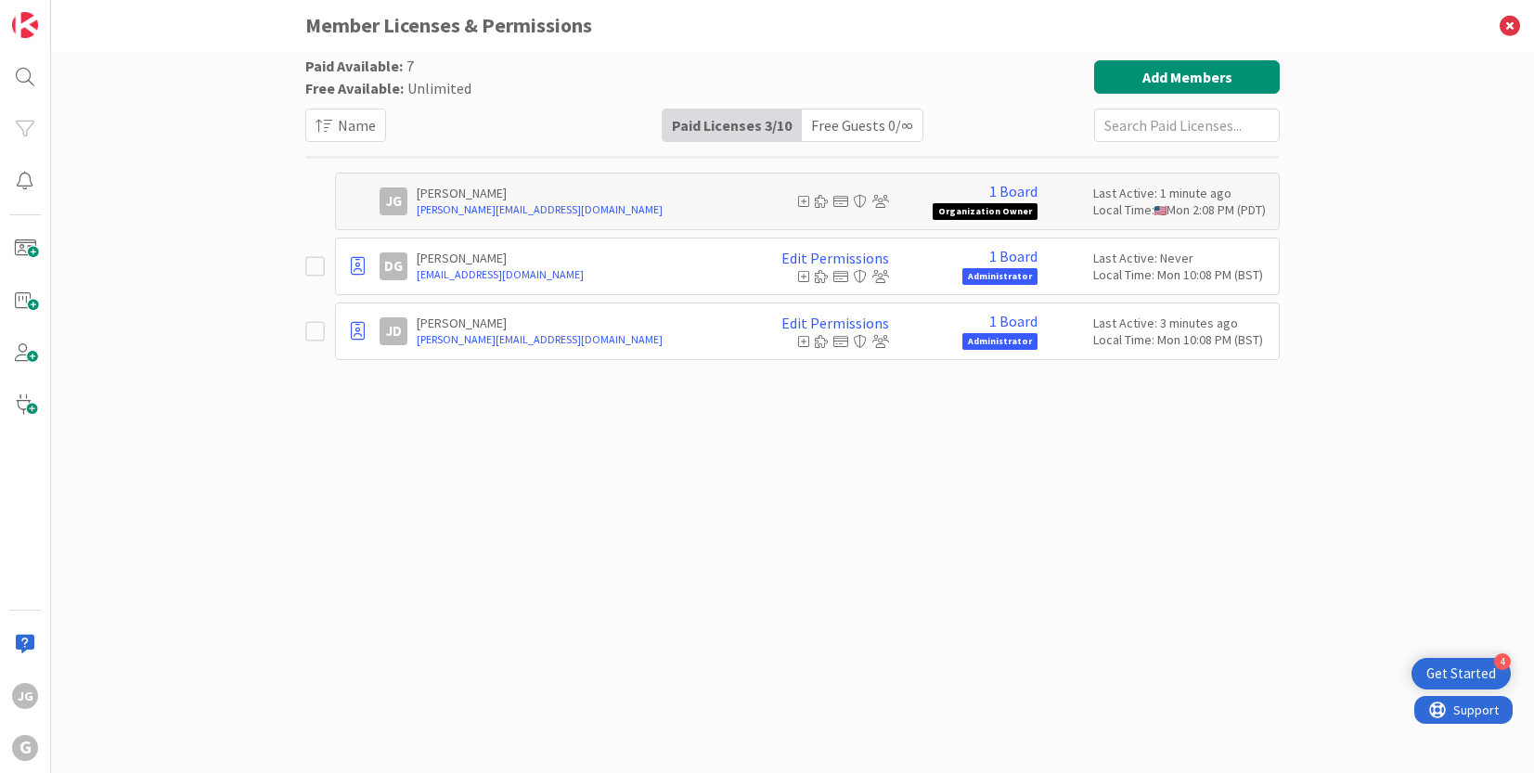
click at [1293, 549] on div "Paid Available: 7 Free Available: Unlimited Name Paid Licenses 3 / 10 Free Gues…" at bounding box center [792, 412] width 1483 height 722
click at [34, 698] on div "JG" at bounding box center [25, 696] width 26 height 26
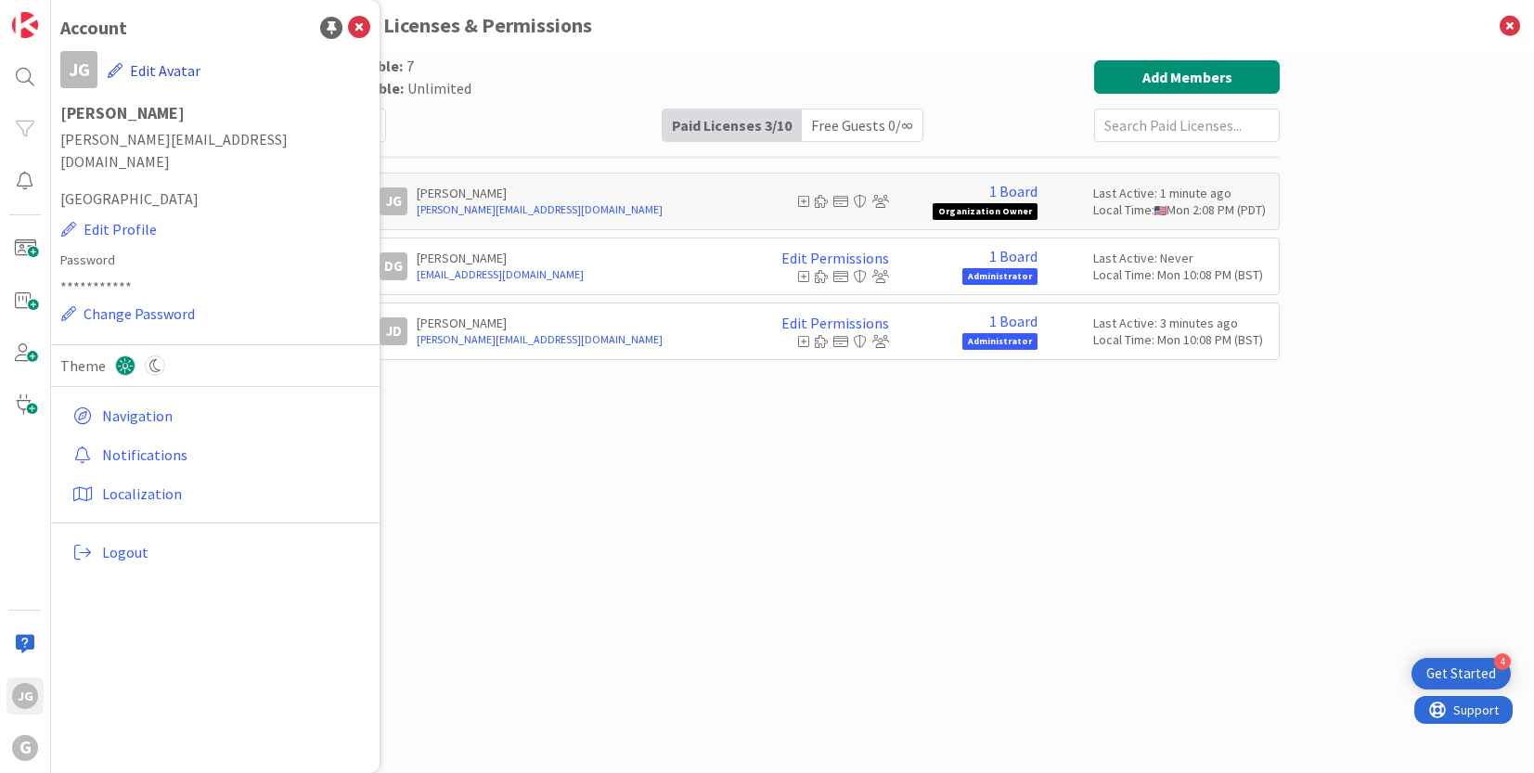
click at [146, 69] on button "Edit Avatar" at bounding box center [154, 70] width 95 height 39
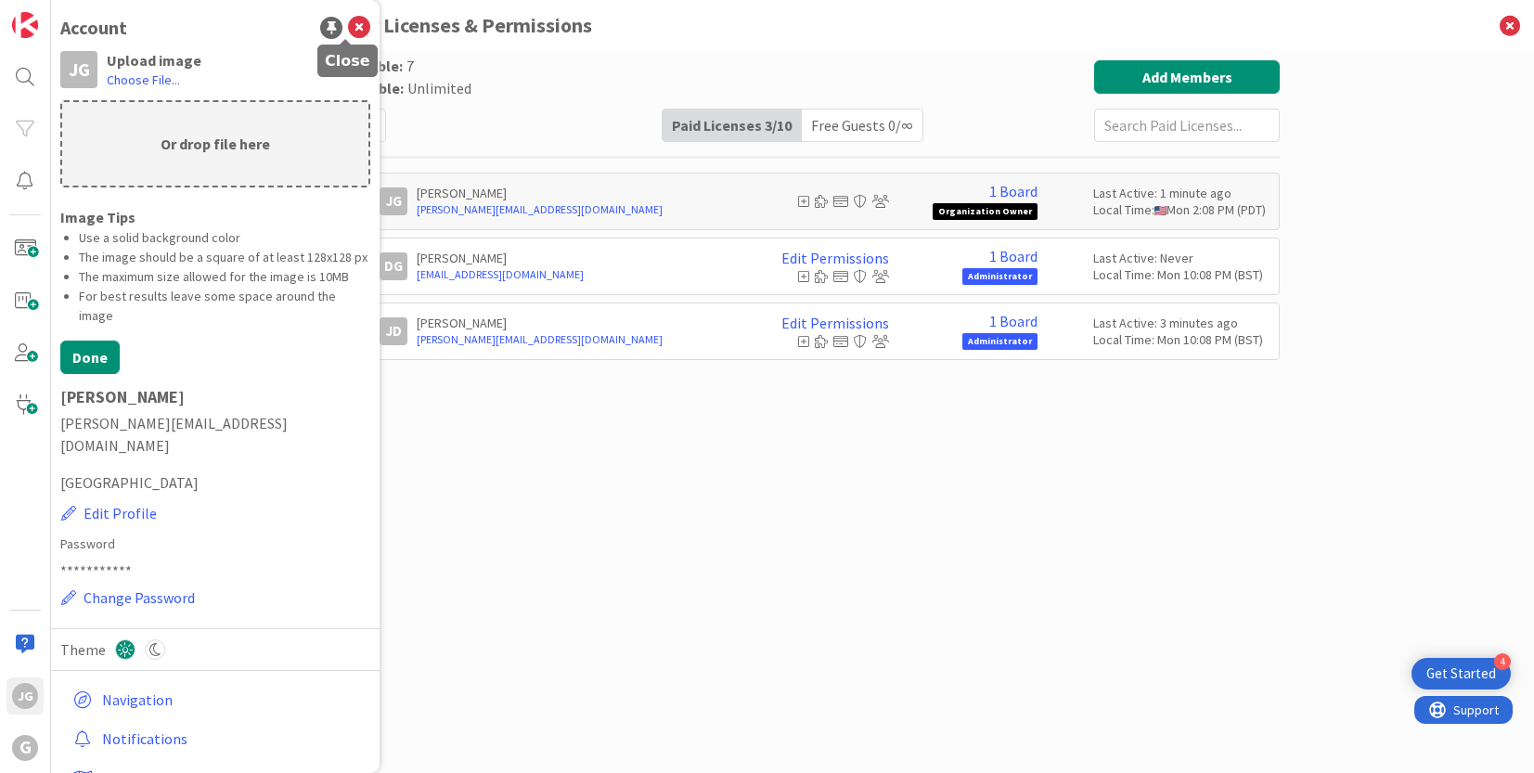
click at [348, 30] on icon at bounding box center [359, 28] width 22 height 22
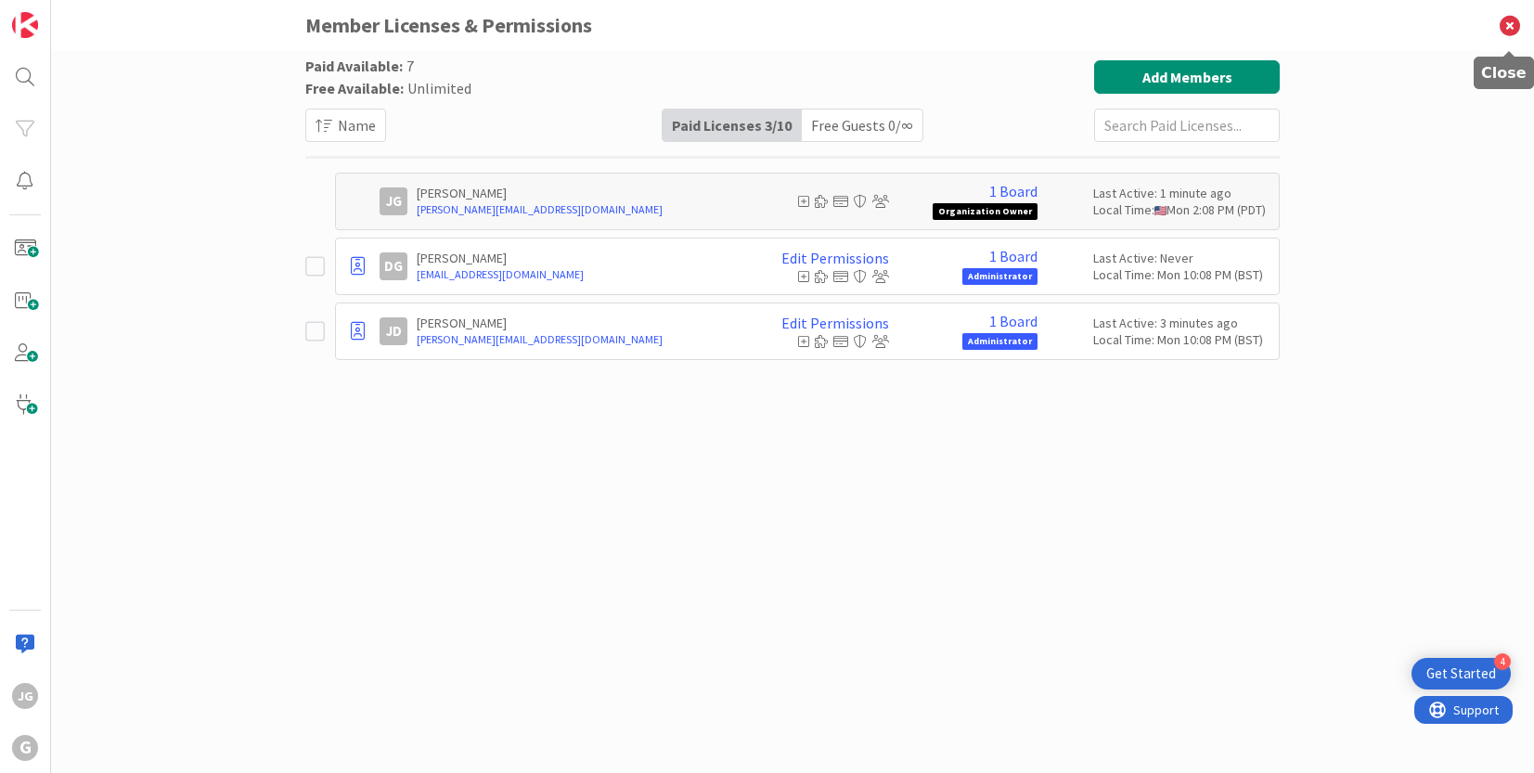
click at [1512, 23] on icon at bounding box center [1510, 25] width 48 height 51
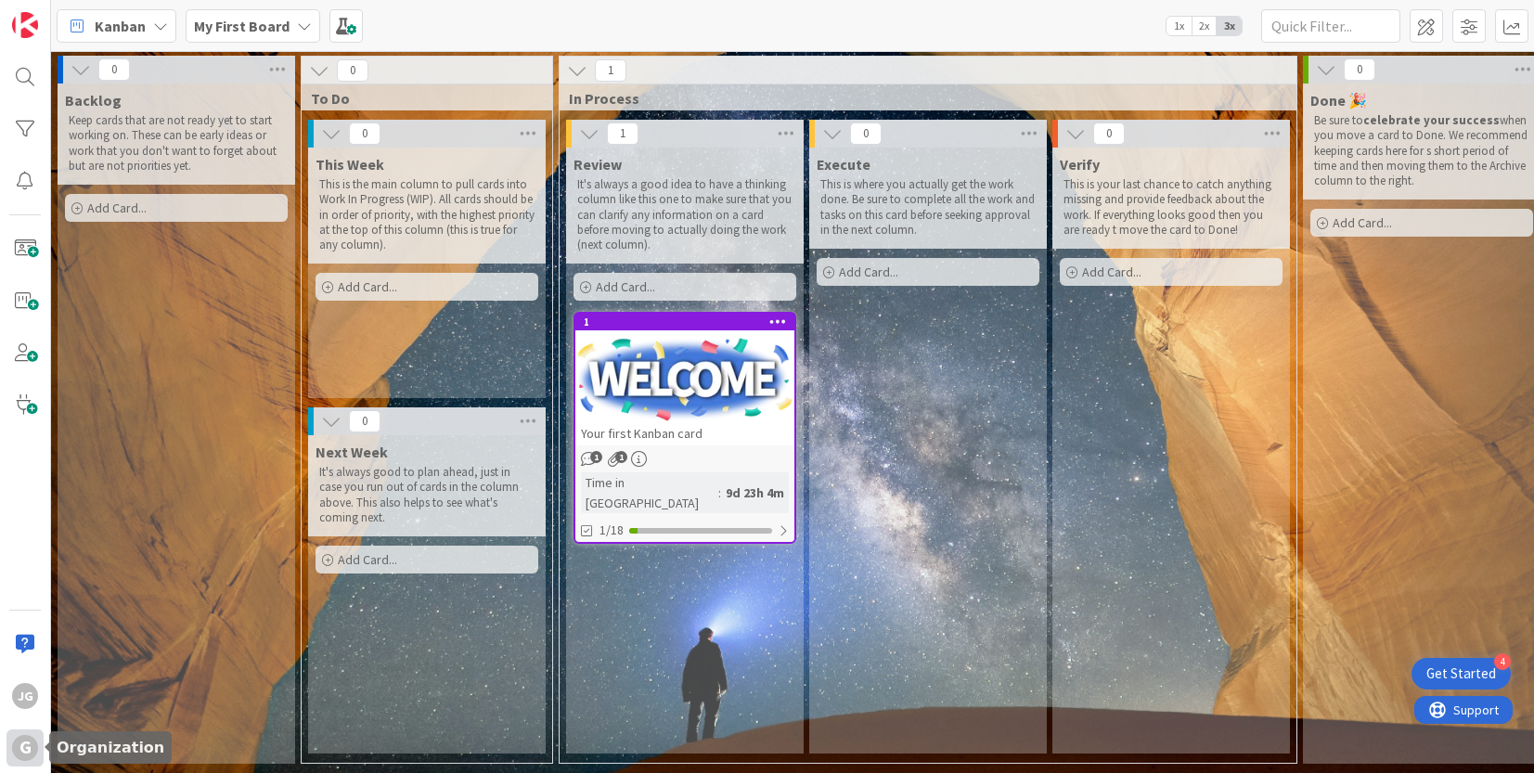
click at [19, 746] on div "G" at bounding box center [25, 748] width 26 height 26
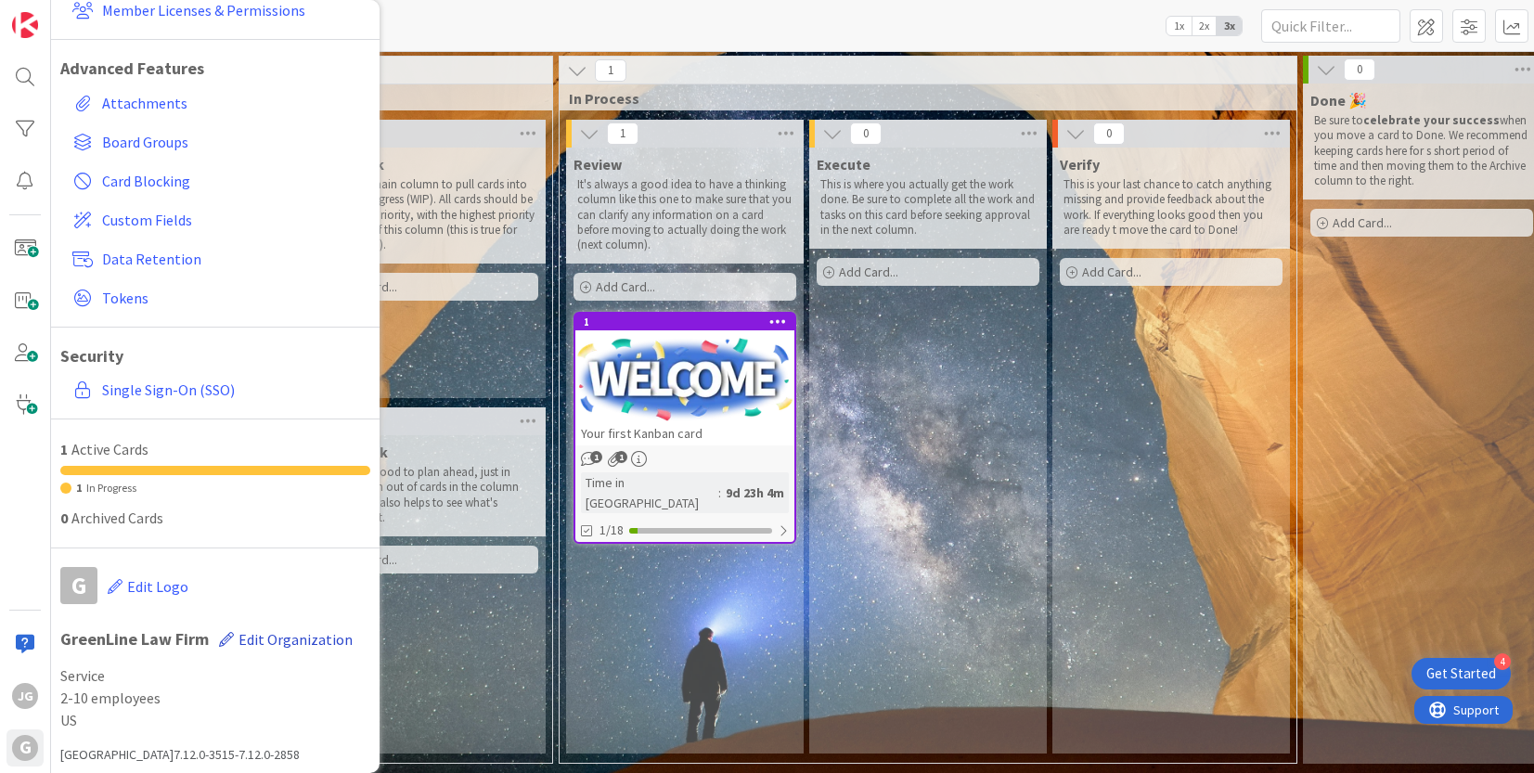
scroll to position [158, 0]
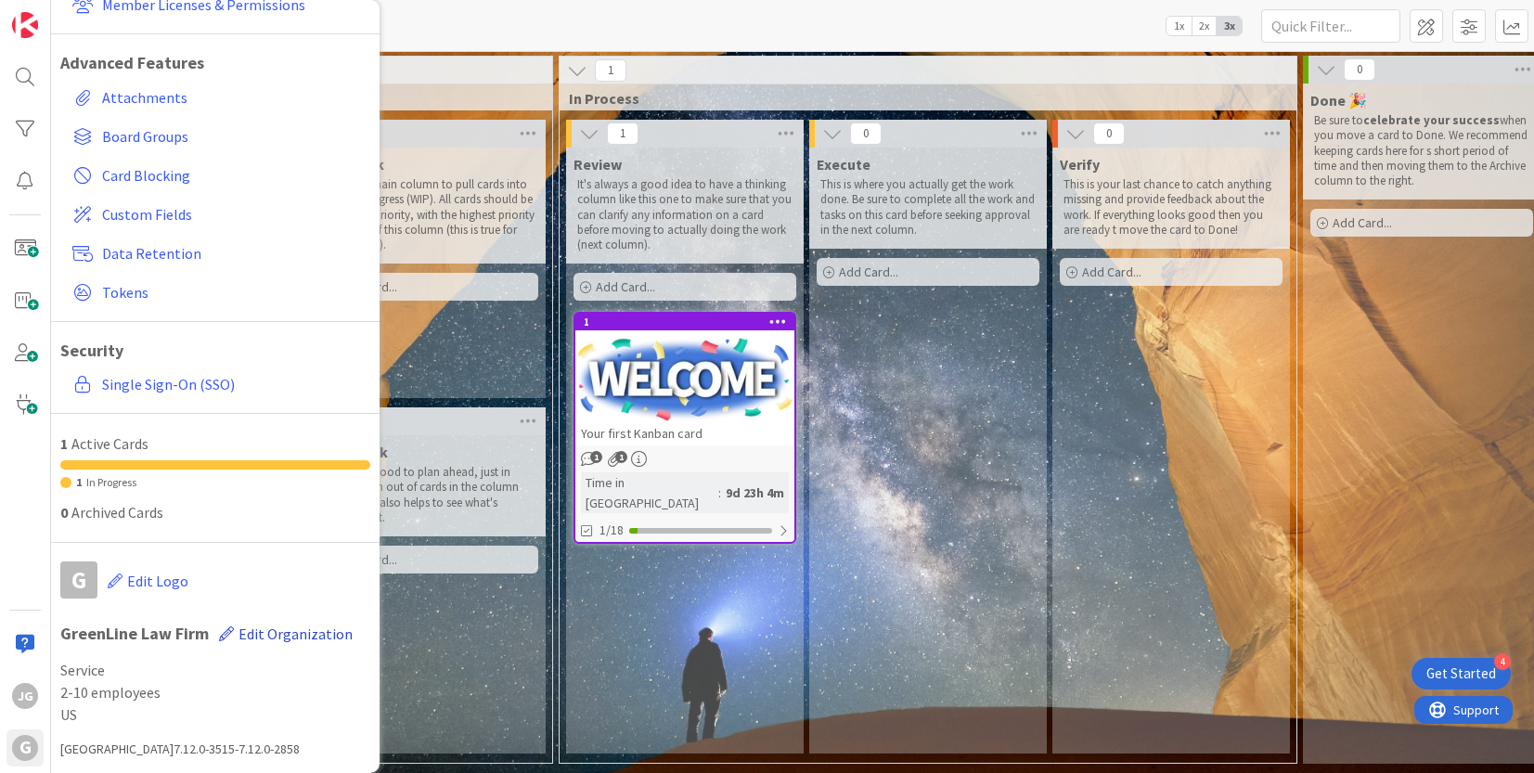
click at [271, 628] on span "Edit Organization" at bounding box center [295, 633] width 114 height 19
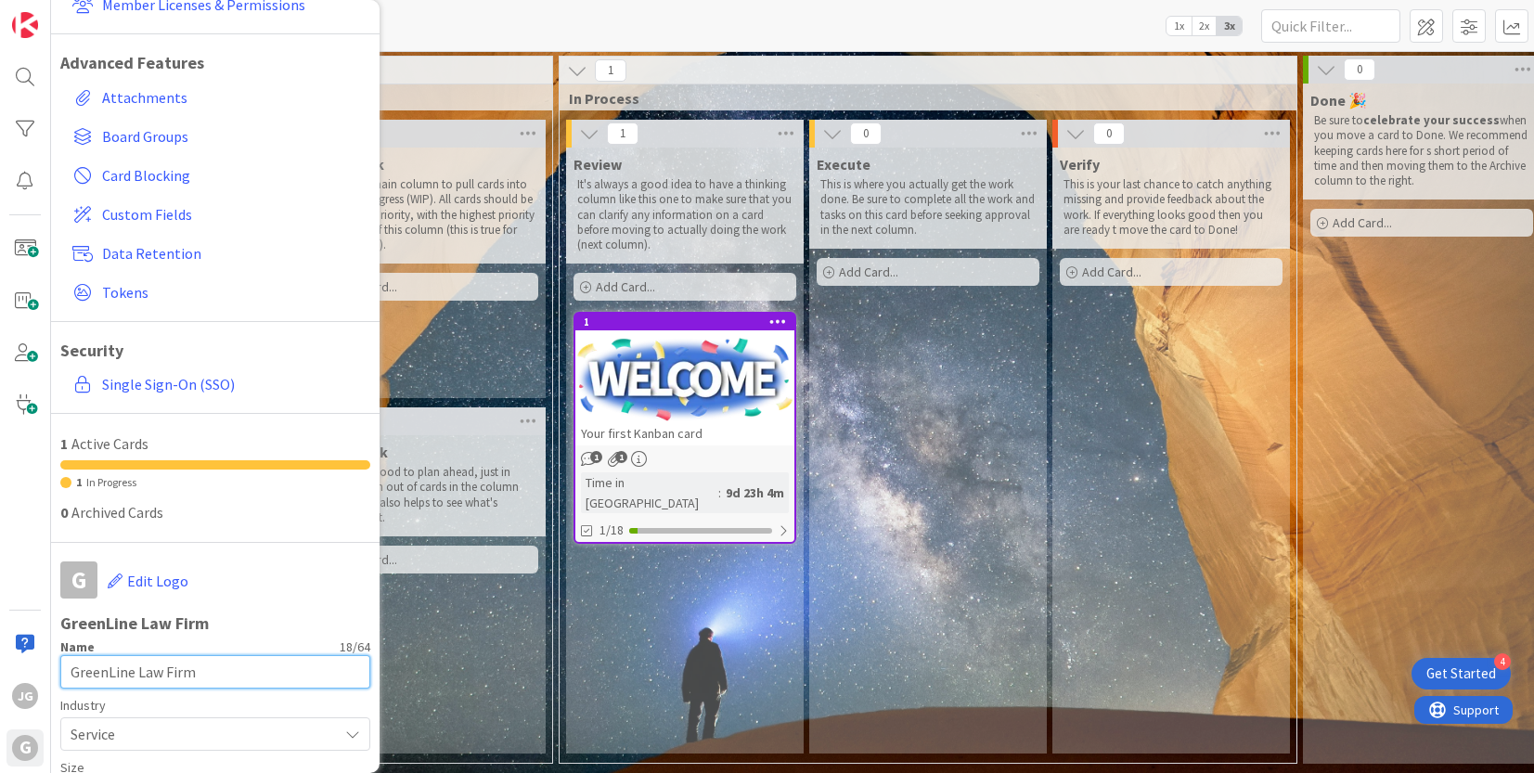
click at [108, 673] on input "GreenLine Law Firm" at bounding box center [215, 671] width 310 height 33
drag, startPoint x: 237, startPoint y: 672, endPoint x: 226, endPoint y: 673, distance: 10.2
click at [226, 673] on input "Green + Line Law Firm" at bounding box center [215, 671] width 310 height 33
type input "Green + Line Law Firm"
